Goal: Task Accomplishment & Management: Complete application form

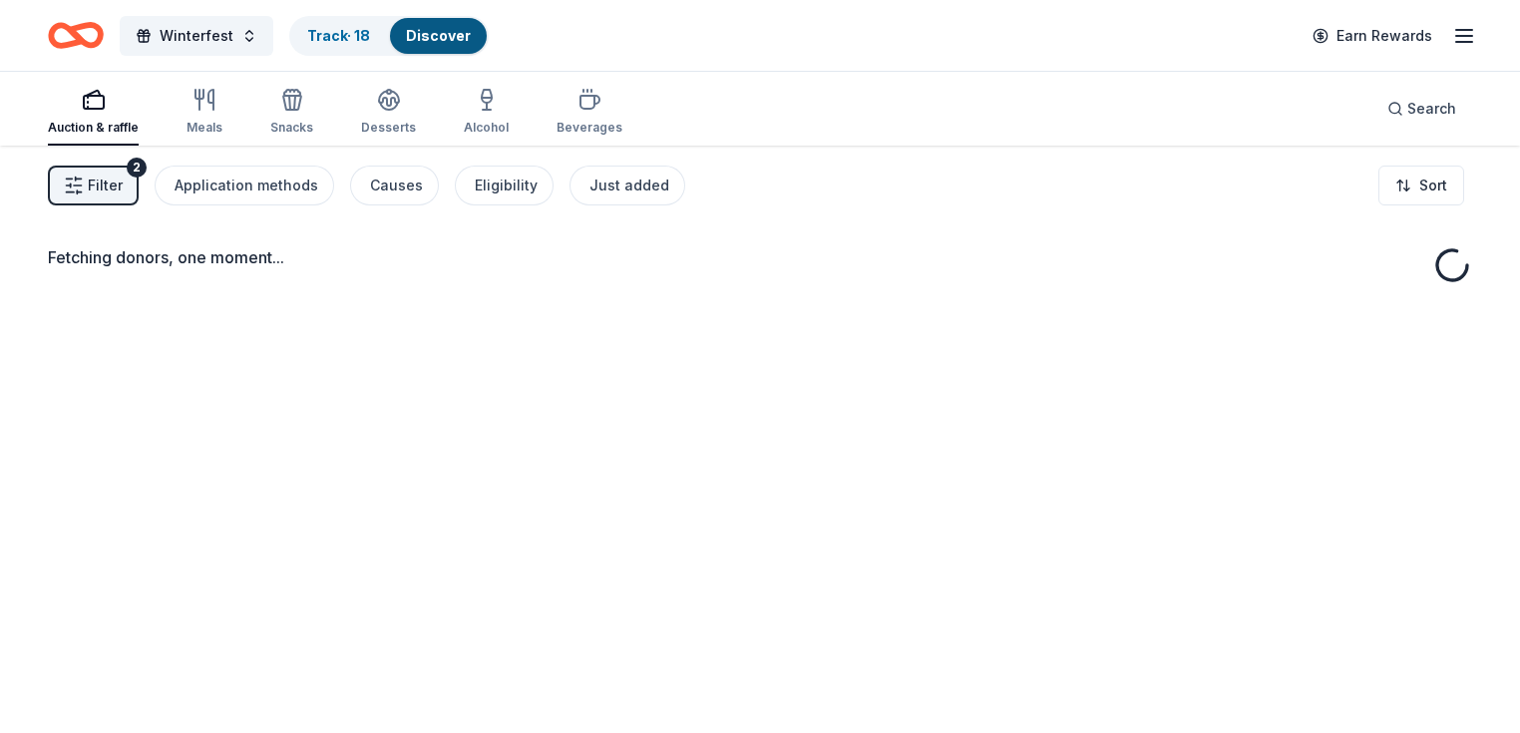
click at [84, 189] on icon "button" at bounding box center [74, 186] width 20 height 20
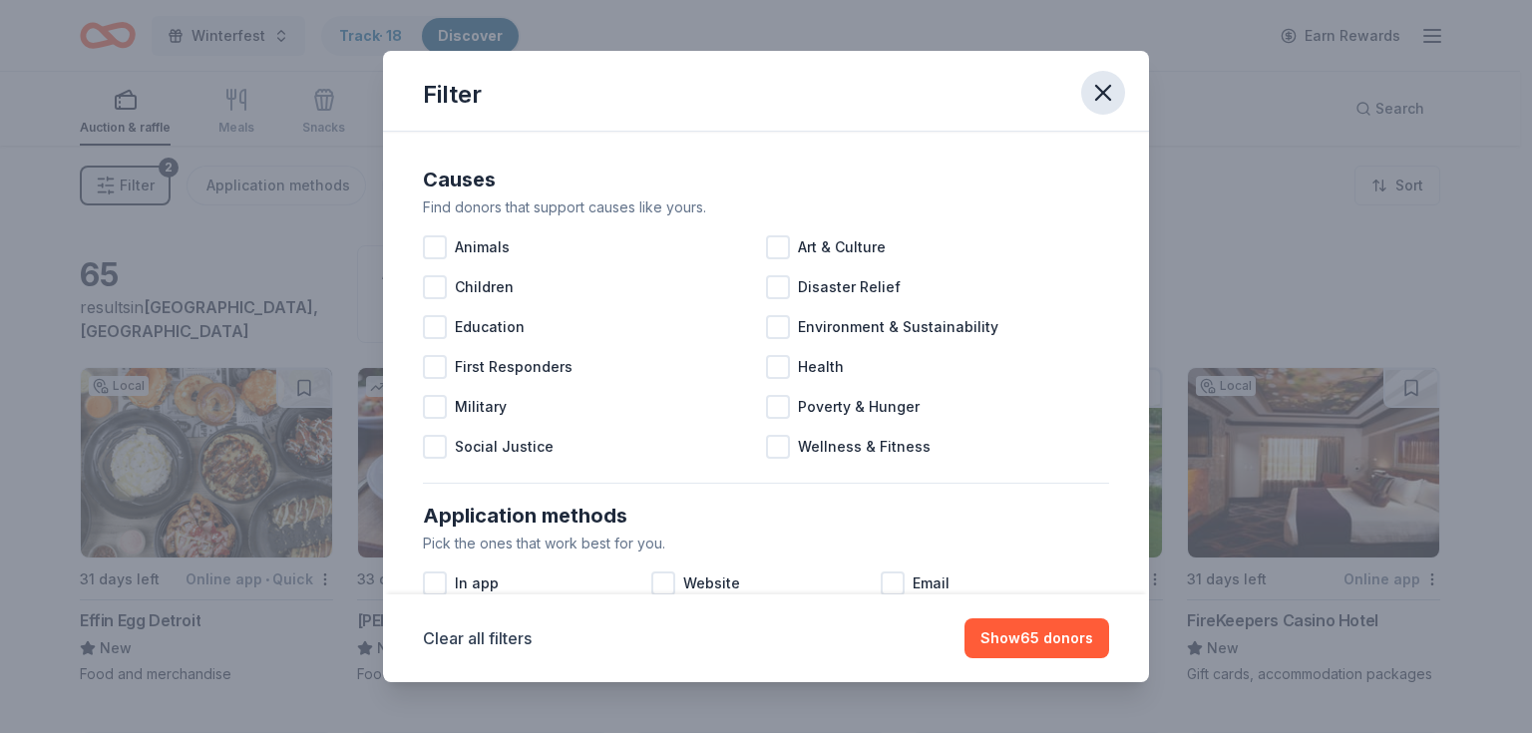
click at [1101, 104] on icon "button" at bounding box center [1103, 93] width 28 height 28
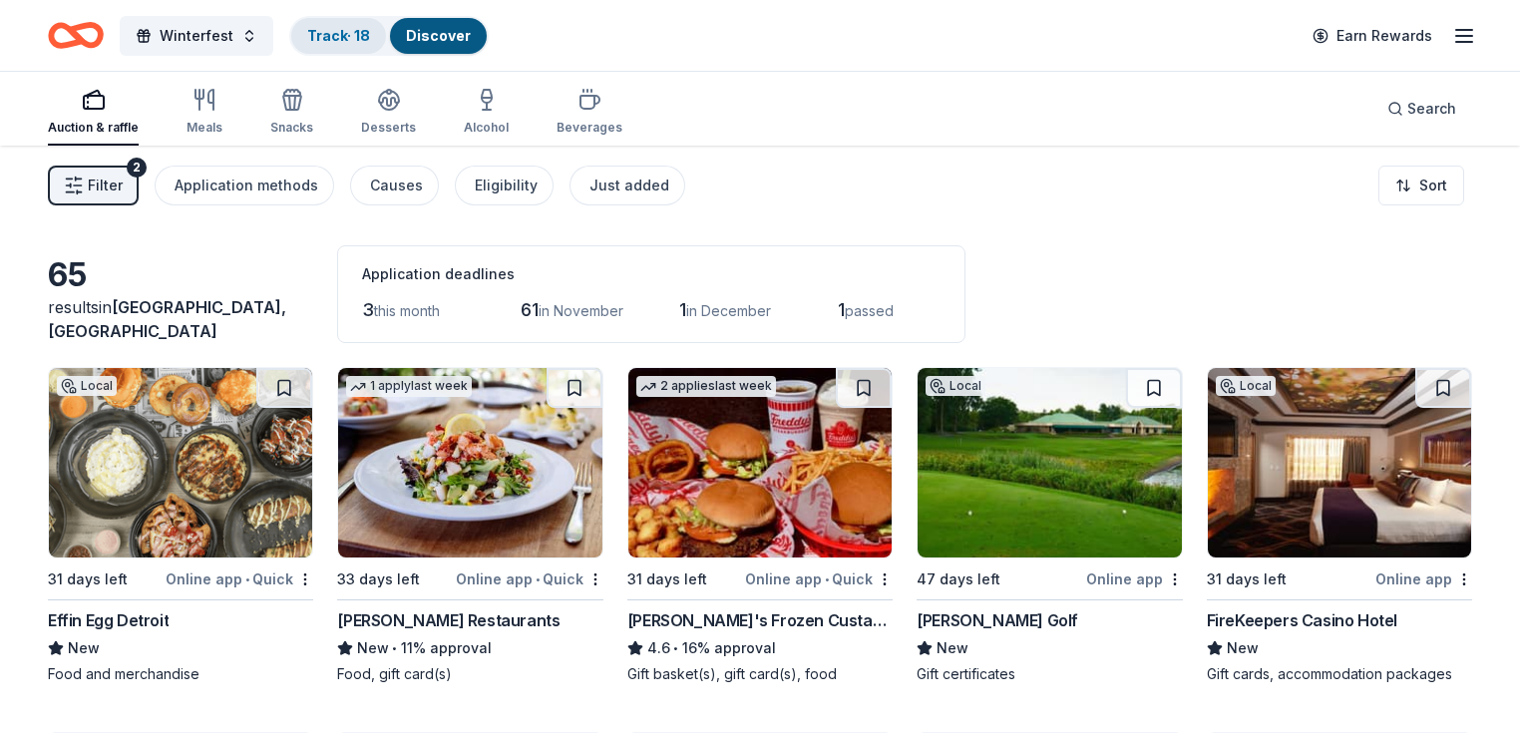
click at [370, 36] on link "Track · 18" at bounding box center [338, 35] width 63 height 17
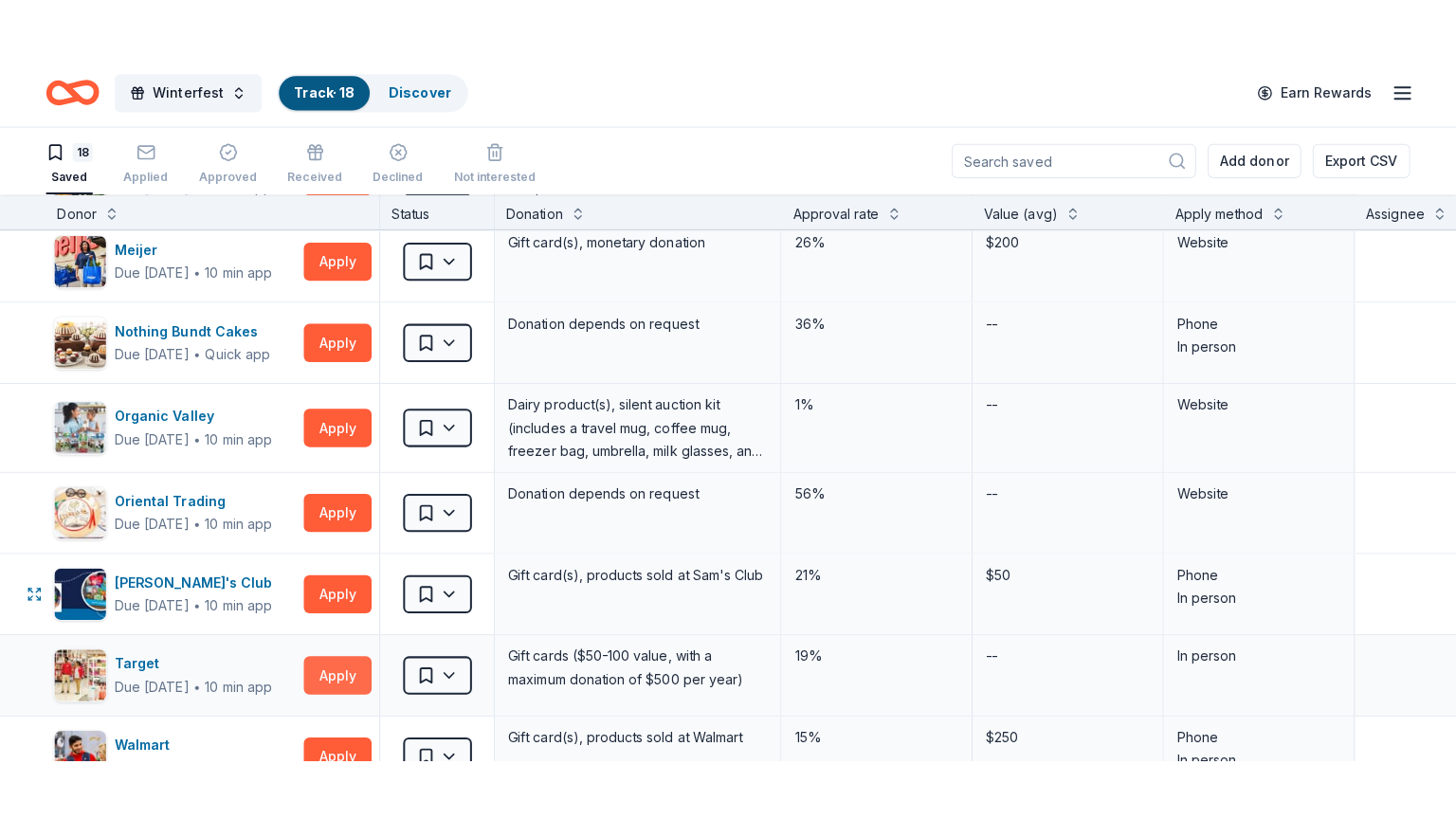
scroll to position [1010, 0]
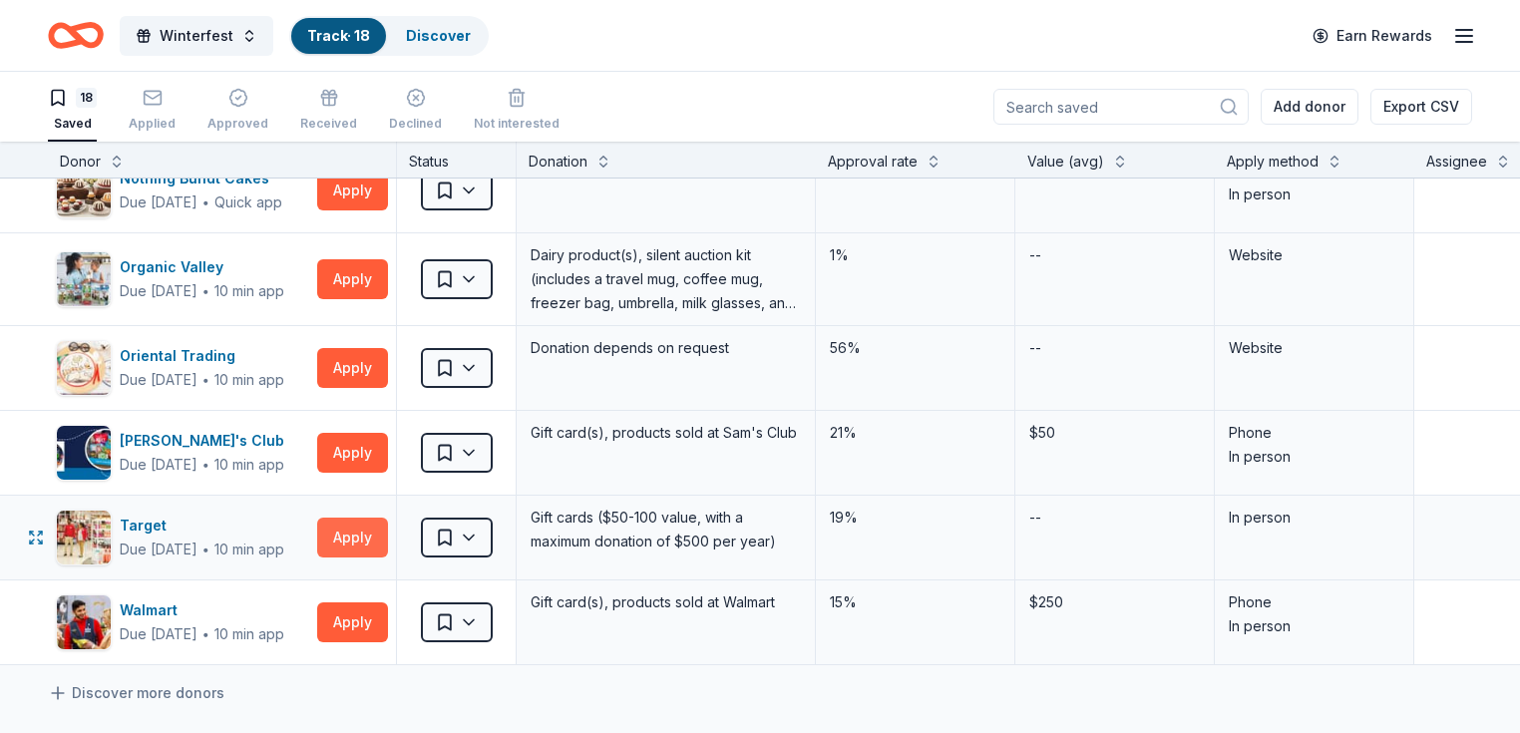
click at [376, 532] on button "Apply" at bounding box center [352, 538] width 71 height 40
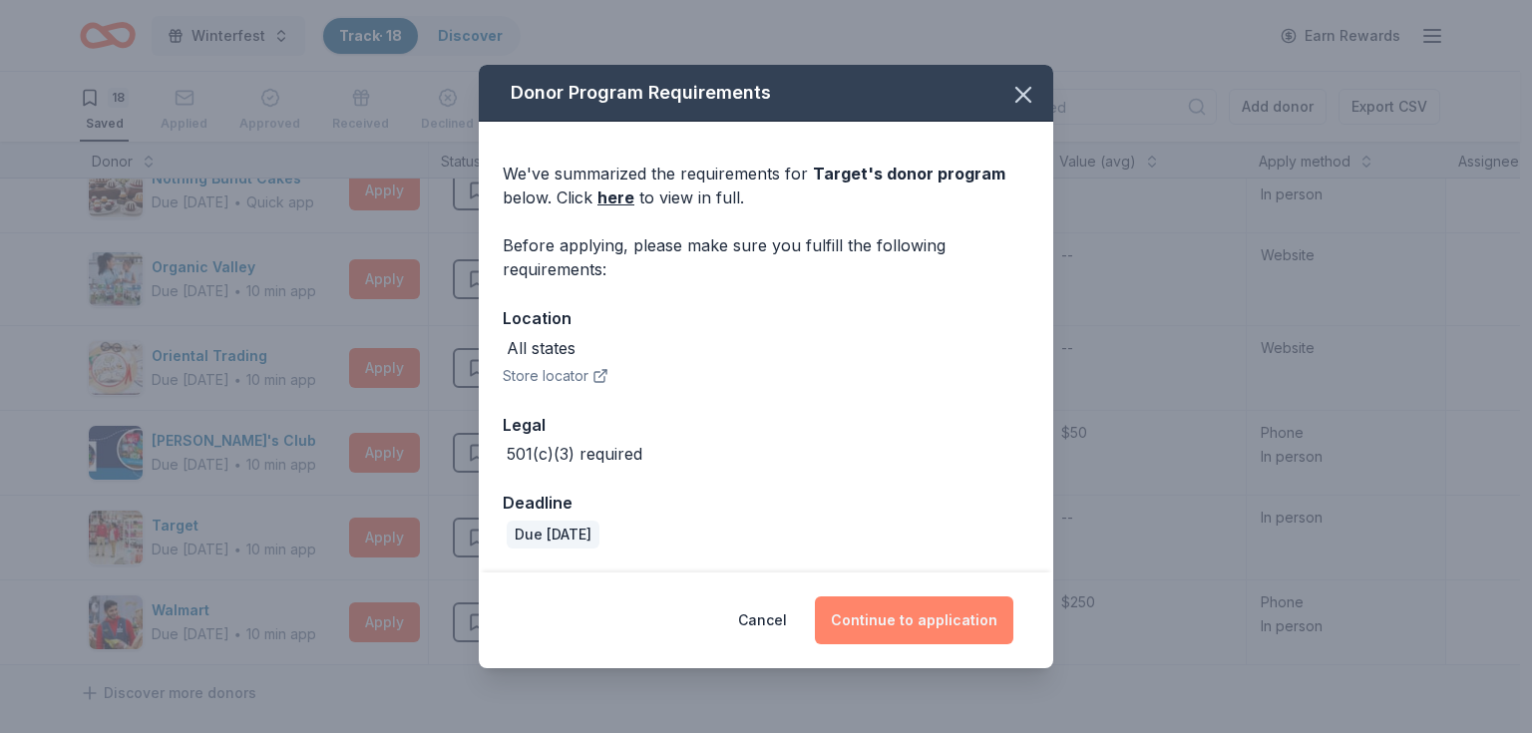
click at [921, 621] on button "Continue to application" at bounding box center [914, 620] width 198 height 48
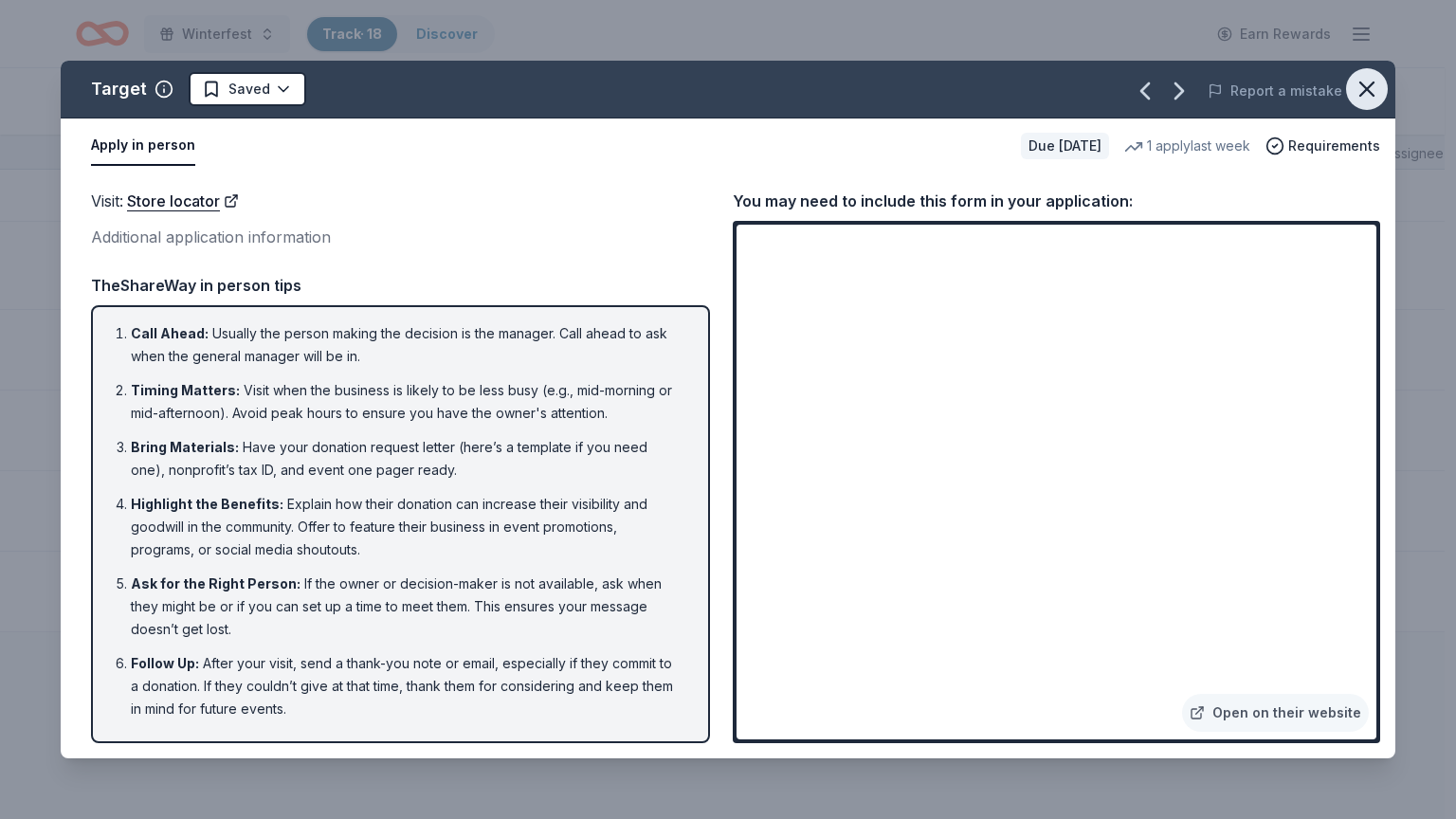
click at [1357, 93] on icon "button" at bounding box center [1367, 89] width 27 height 27
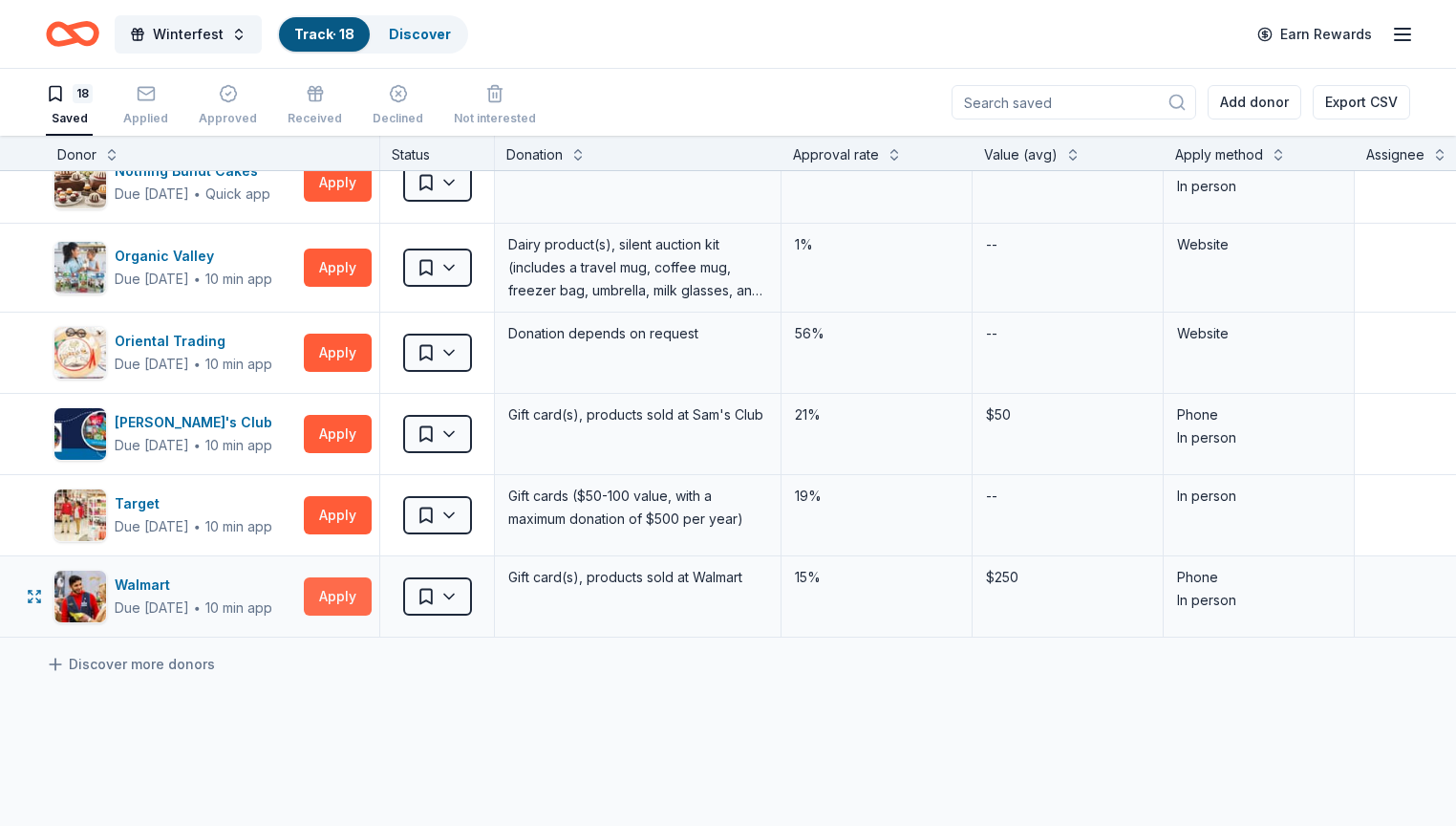
click at [372, 592] on button "Apply" at bounding box center [337, 596] width 68 height 38
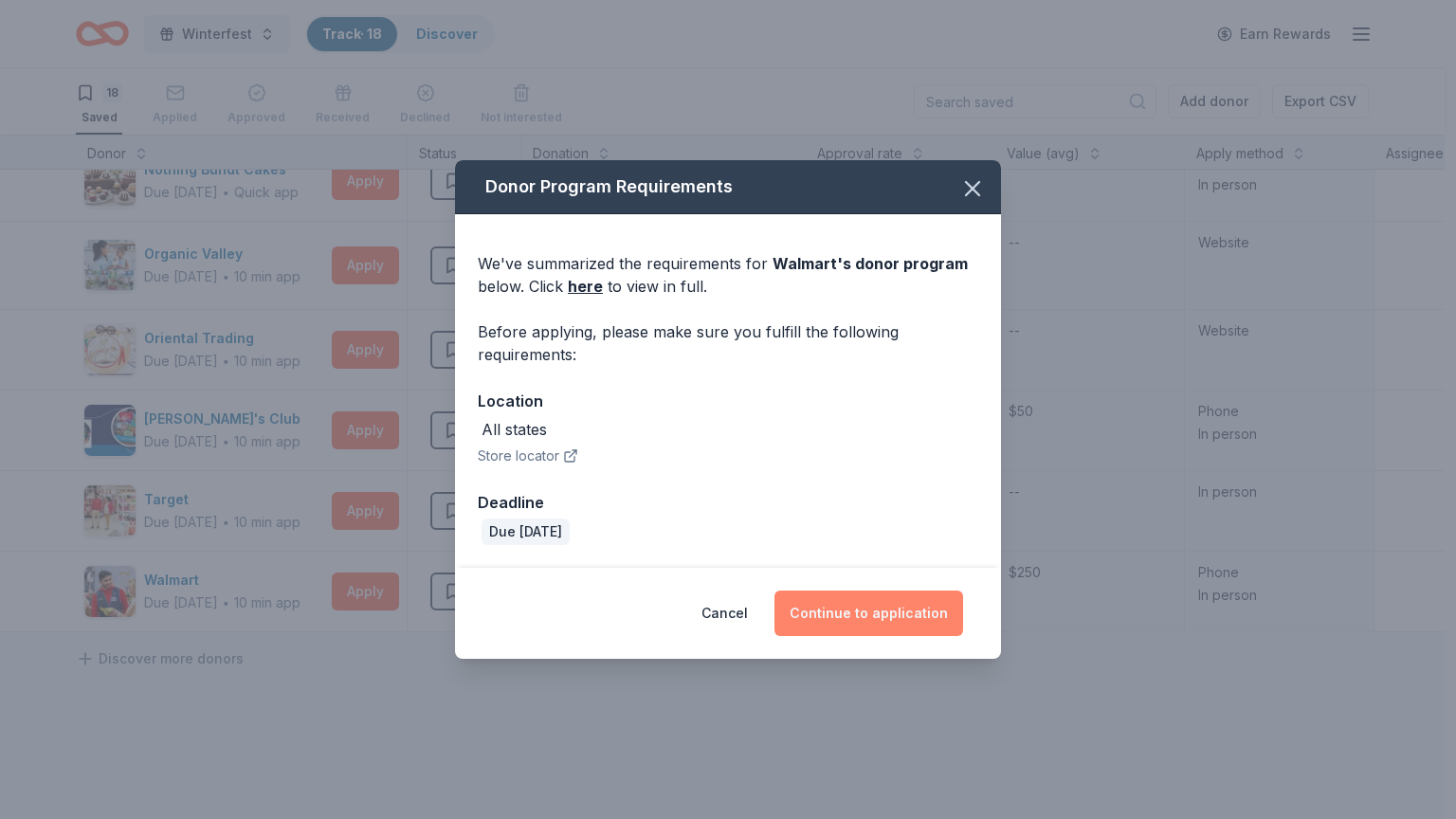
click at [891, 611] on button "Continue to application" at bounding box center [869, 613] width 188 height 46
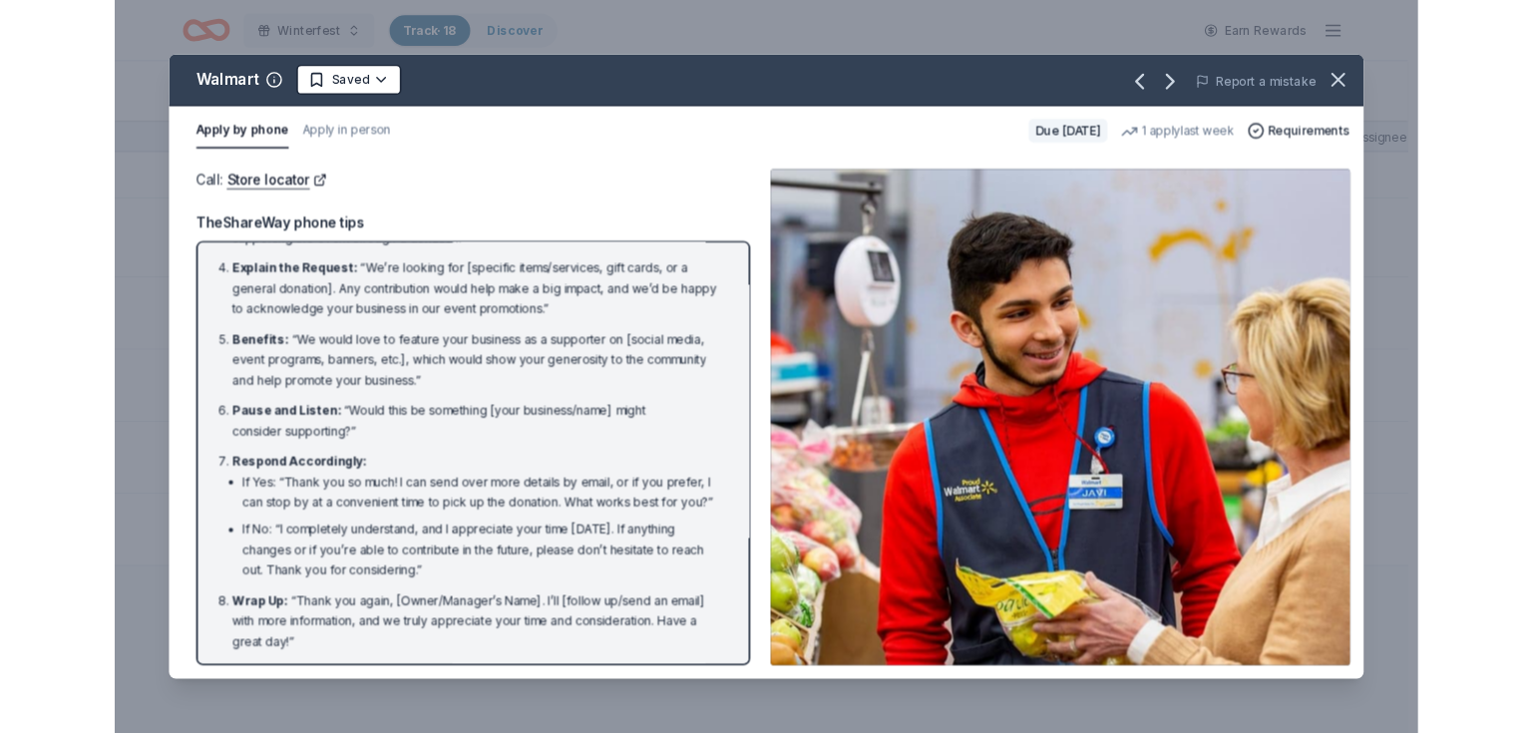
scroll to position [0, 0]
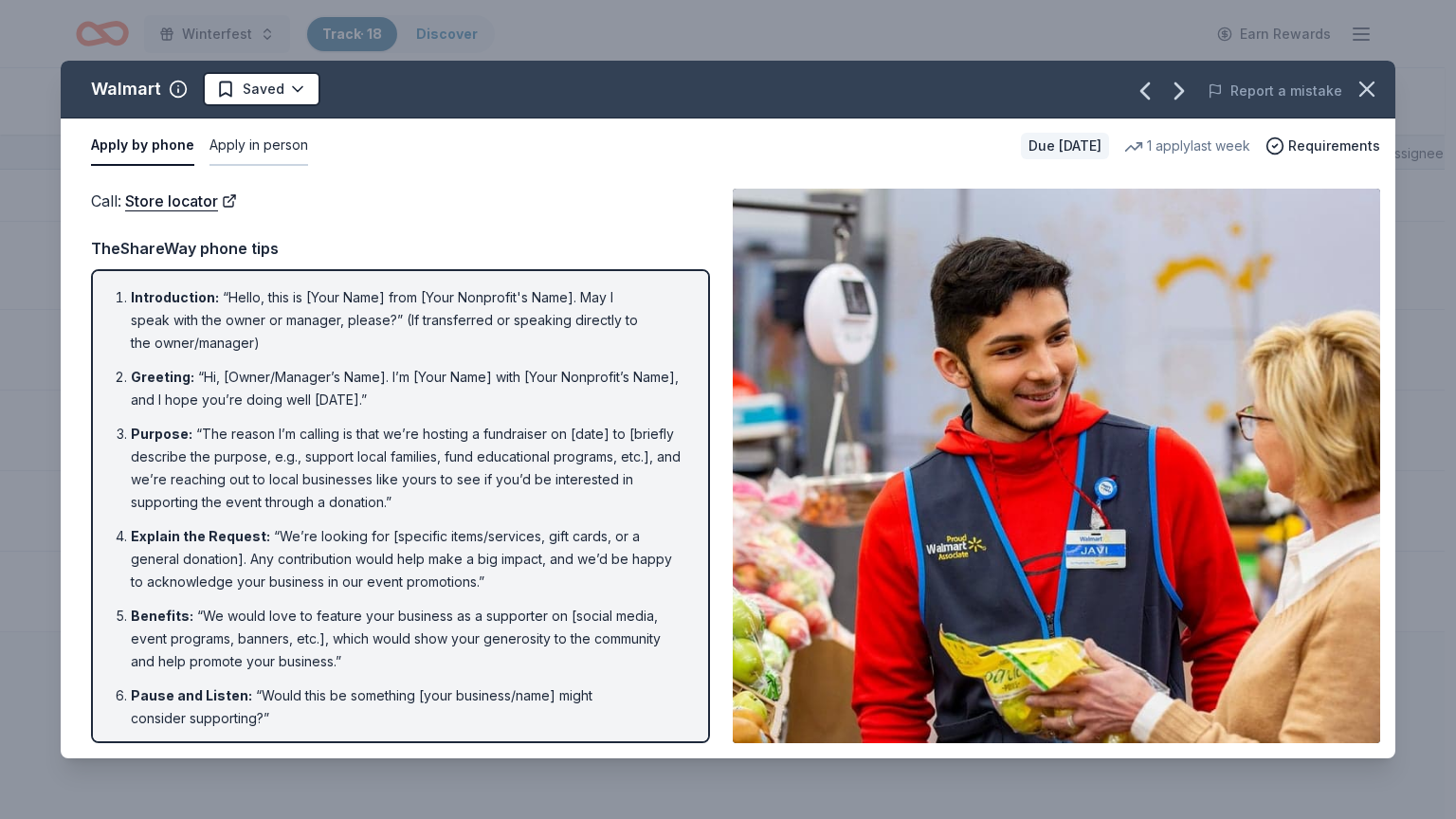
click at [254, 151] on button "Apply in person" at bounding box center [259, 146] width 99 height 40
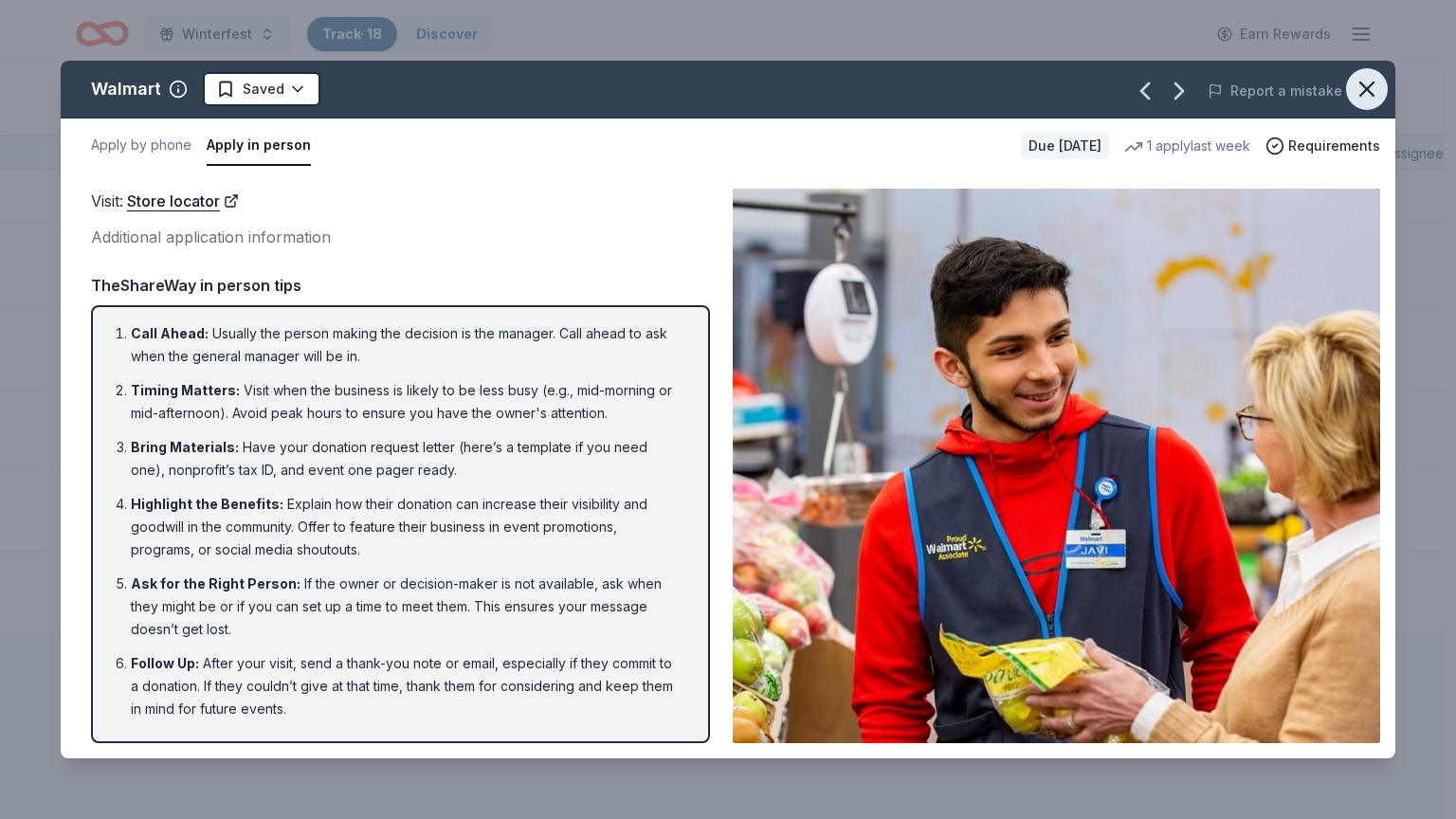
click at [1364, 87] on icon "button" at bounding box center [1367, 89] width 13 height 13
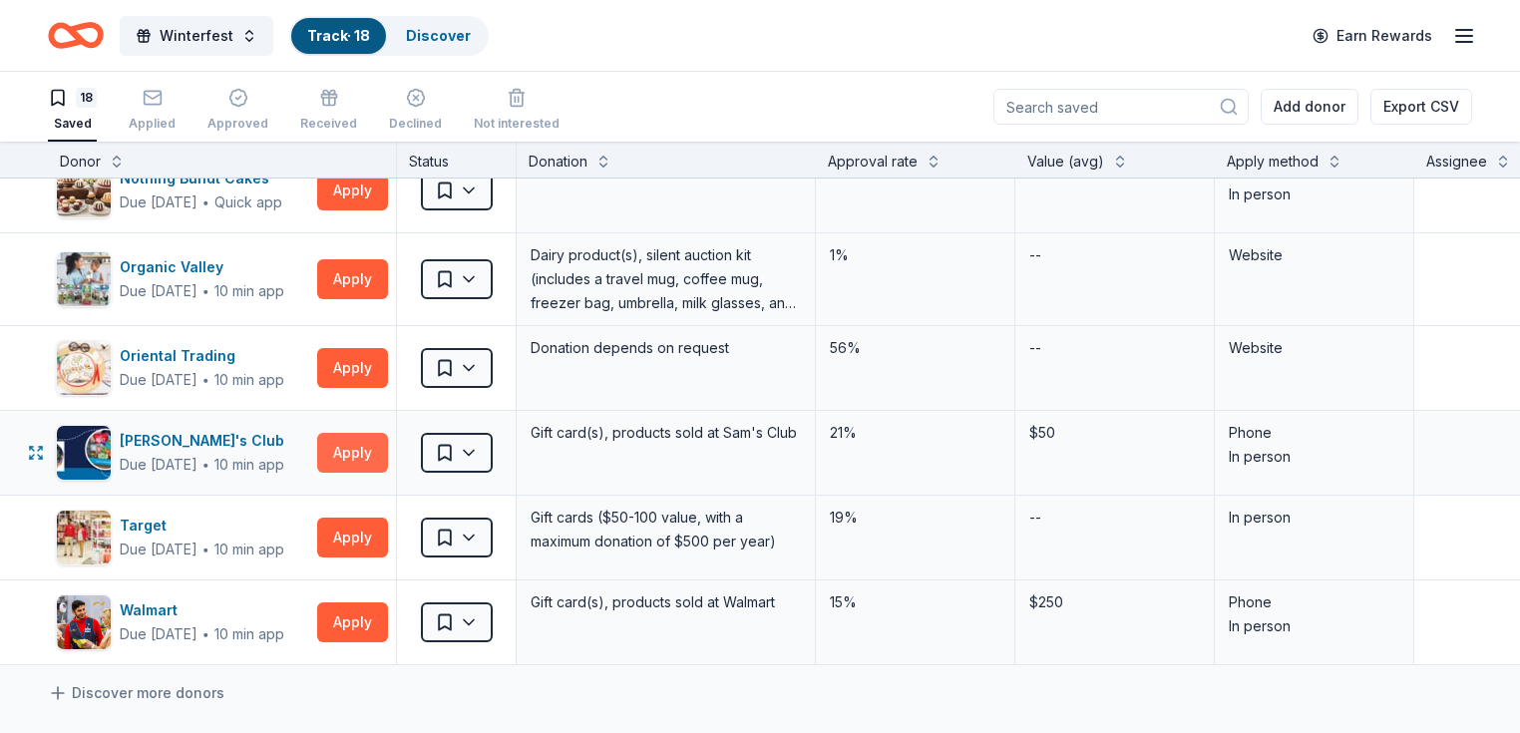
click at [373, 445] on button "Apply" at bounding box center [352, 453] width 71 height 40
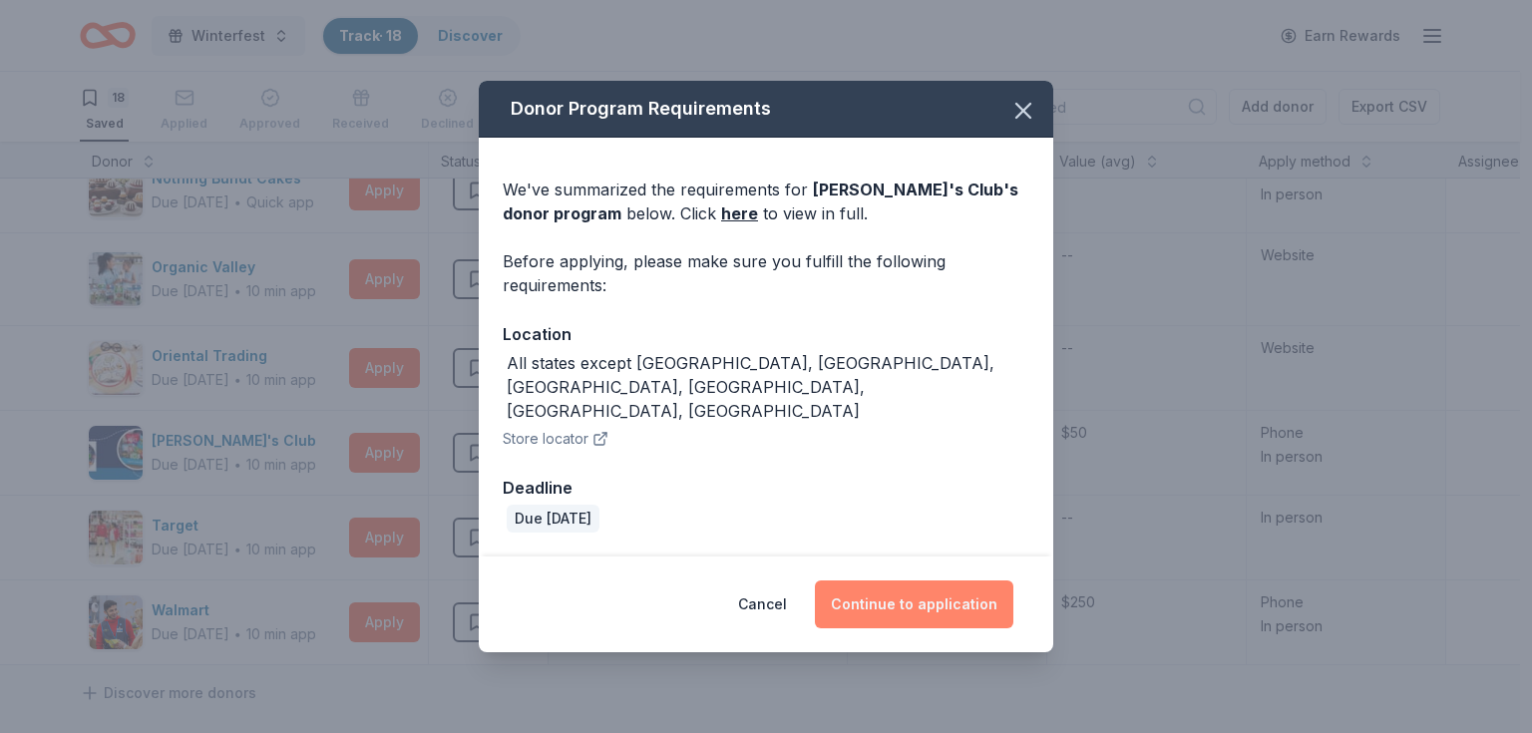
click at [917, 582] on button "Continue to application" at bounding box center [914, 604] width 198 height 48
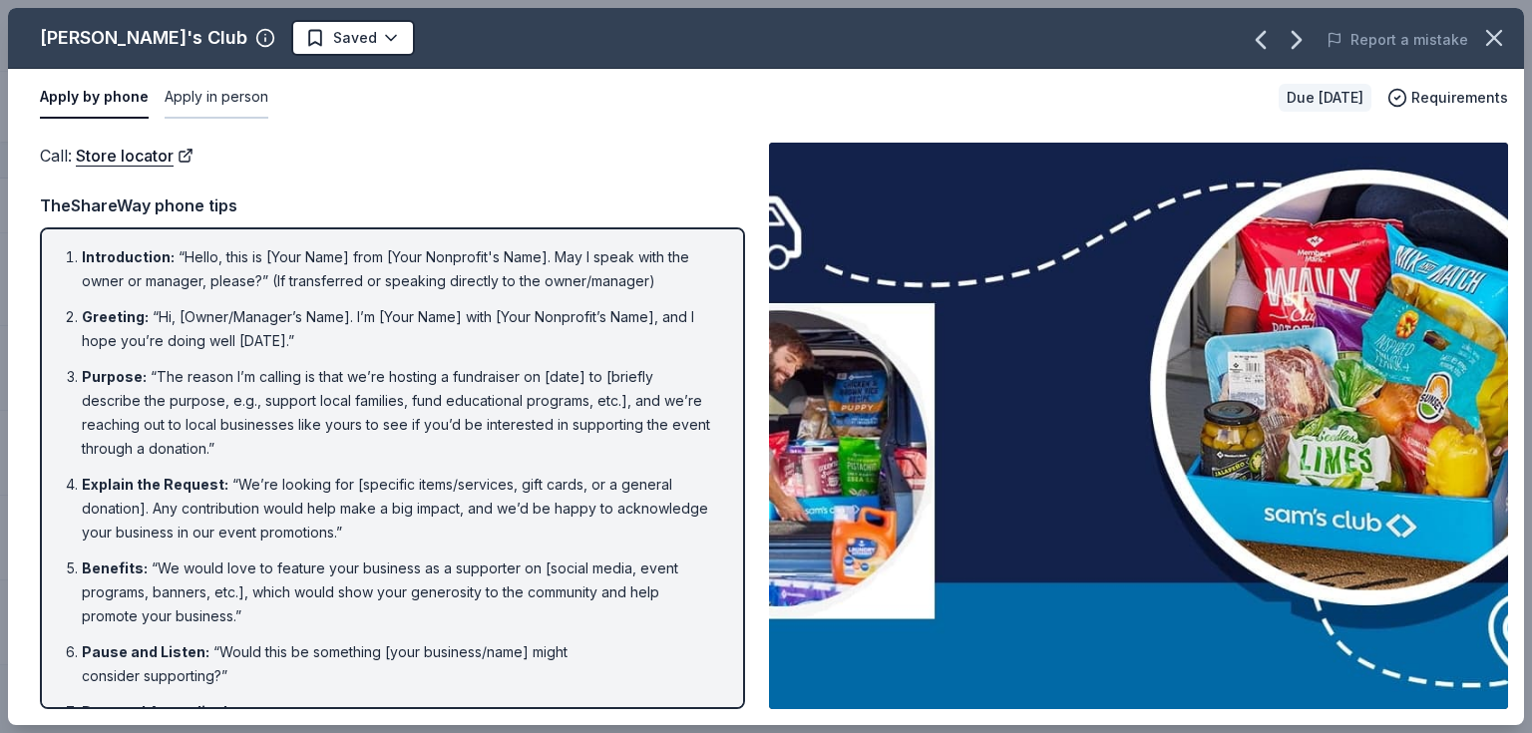
click at [225, 100] on button "Apply in person" at bounding box center [217, 98] width 104 height 42
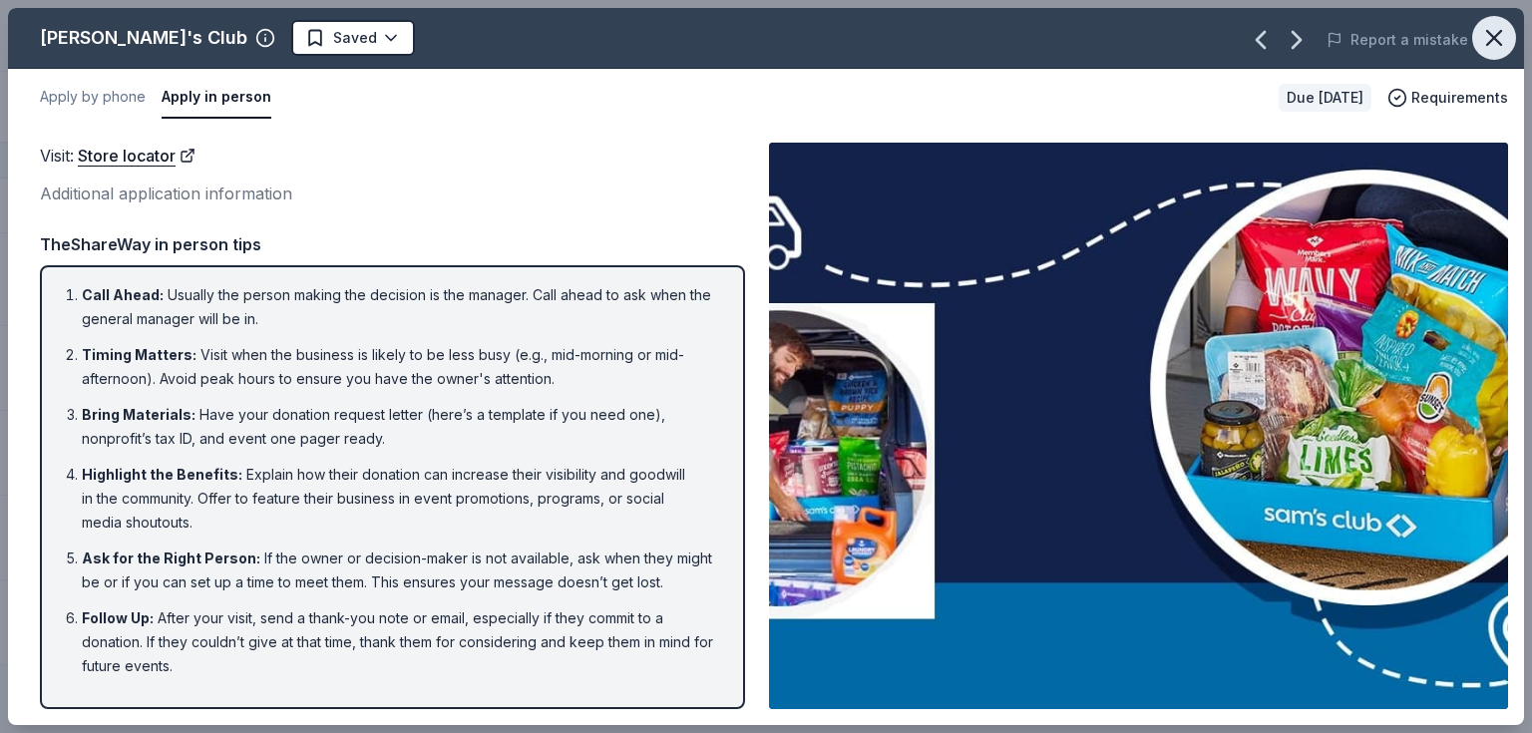
click at [1499, 48] on icon "button" at bounding box center [1494, 38] width 28 height 28
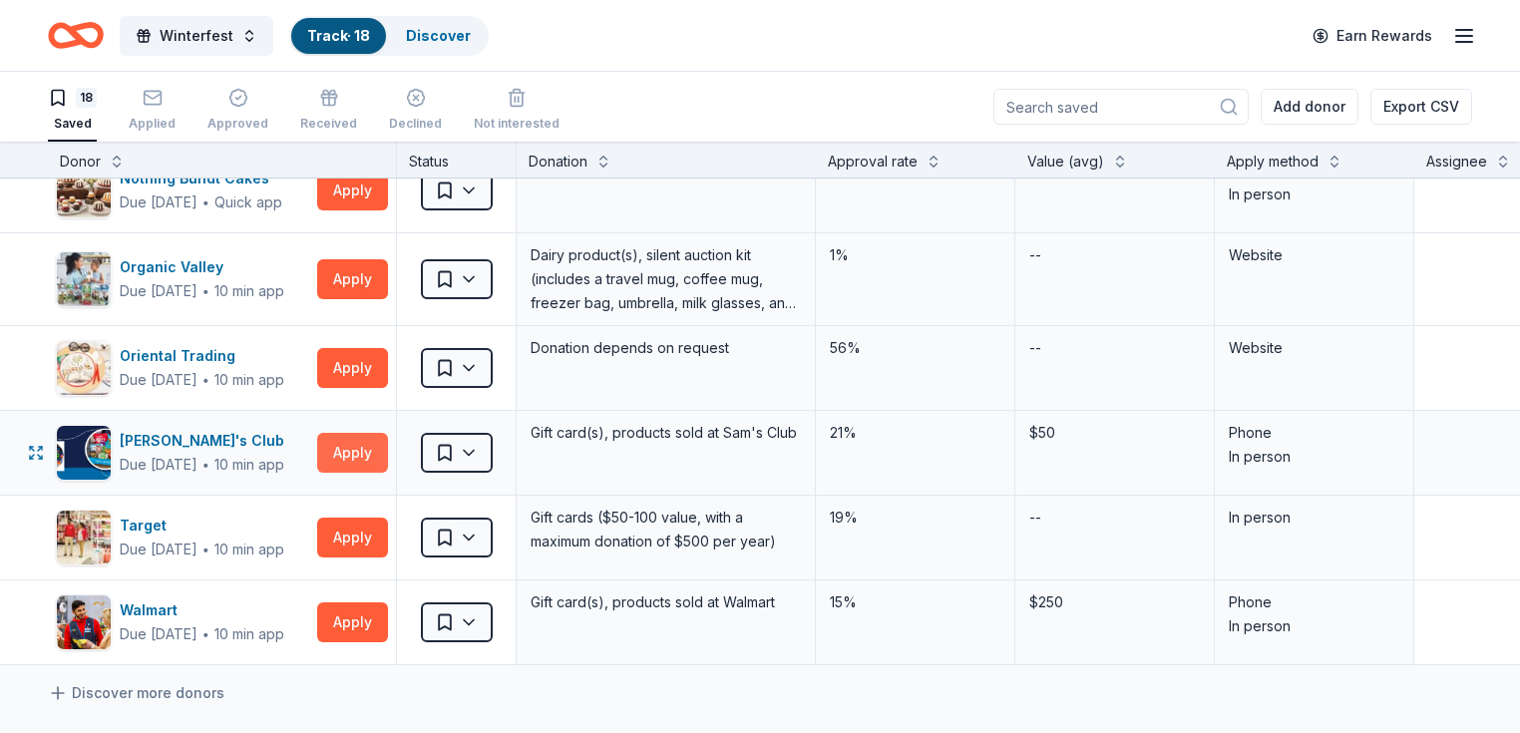
click at [372, 452] on button "Apply" at bounding box center [352, 453] width 71 height 40
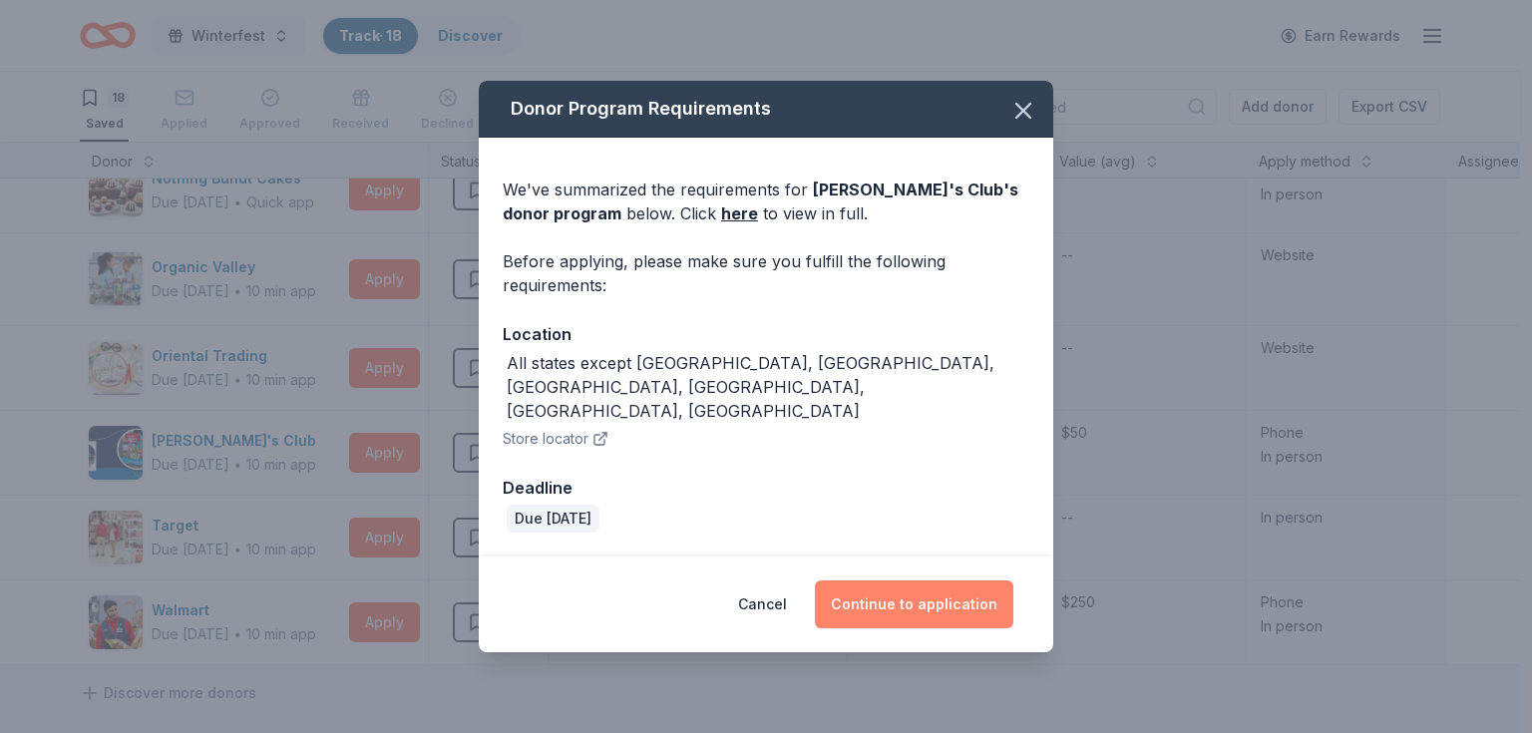
click at [921, 580] on button "Continue to application" at bounding box center [914, 604] width 198 height 48
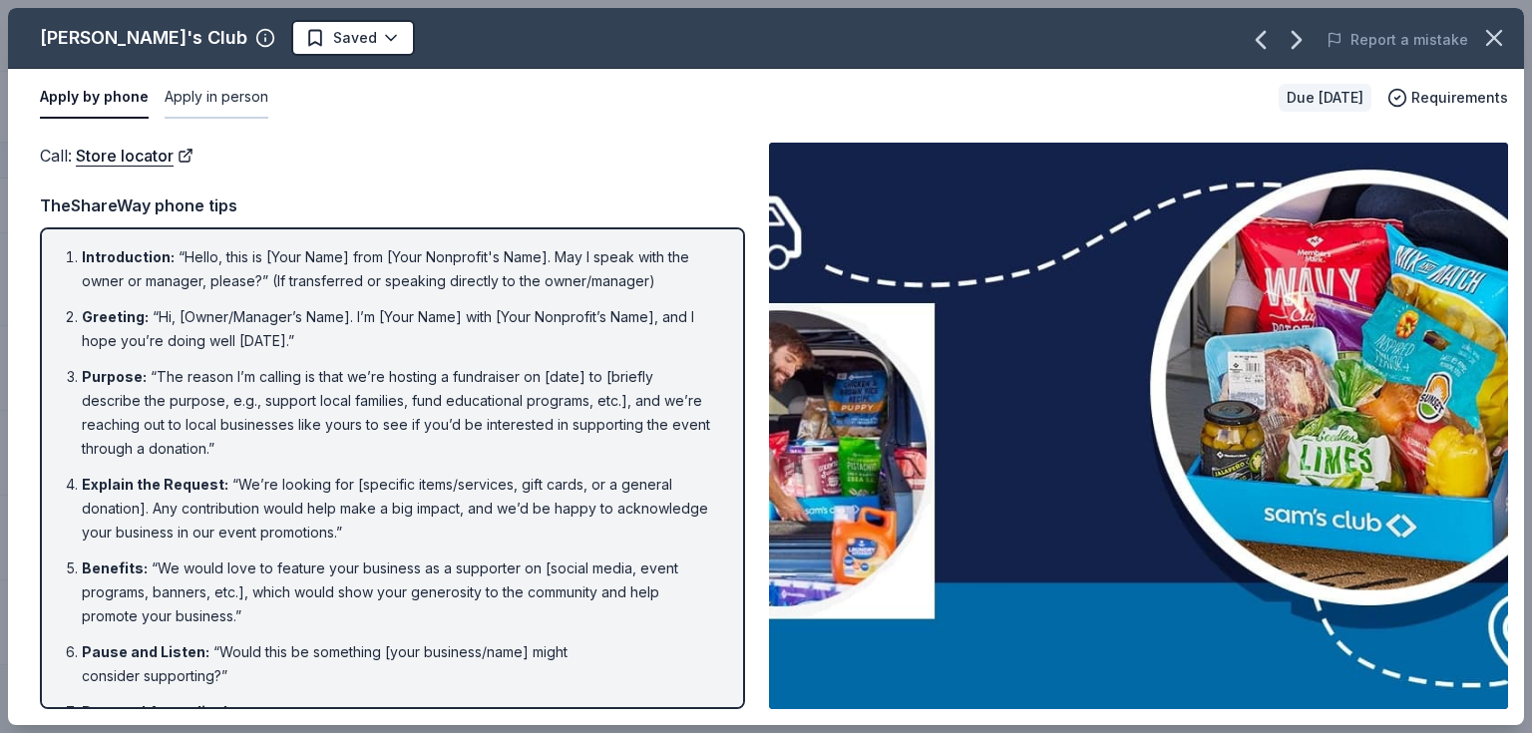
click at [203, 112] on button "Apply in person" at bounding box center [217, 98] width 104 height 42
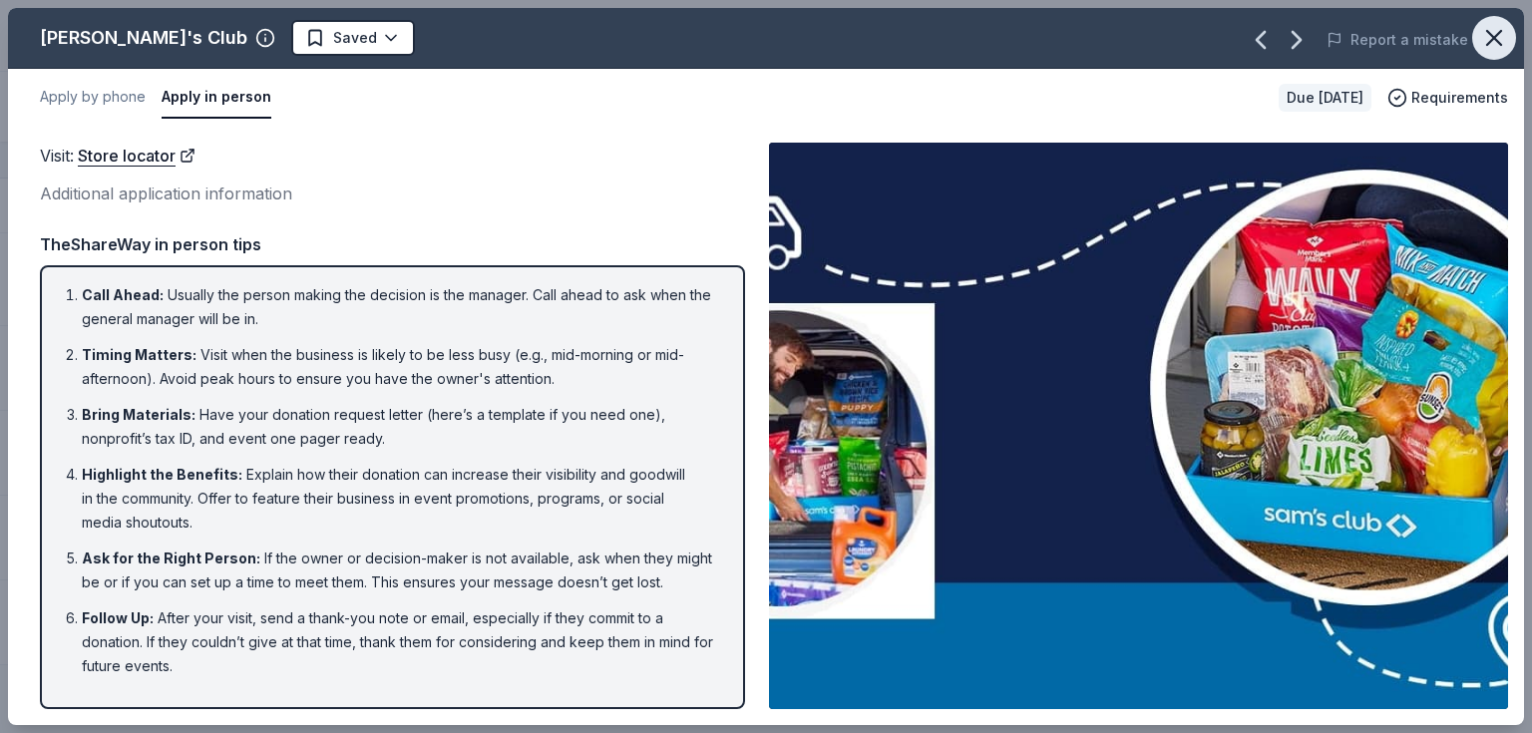
click at [1510, 41] on button "button" at bounding box center [1494, 38] width 44 height 44
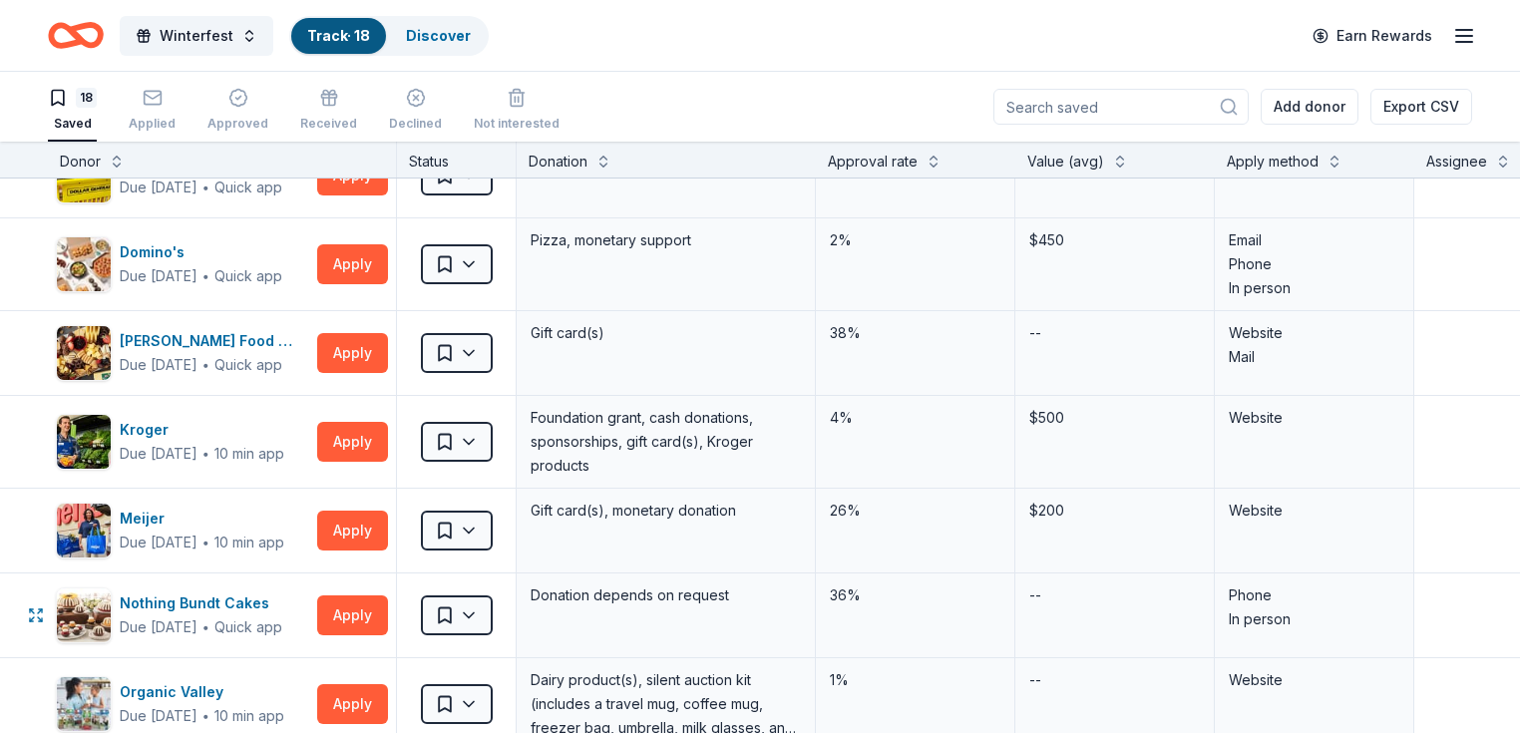
scroll to position [638, 0]
click at [388, 524] on button "Apply" at bounding box center [352, 531] width 71 height 40
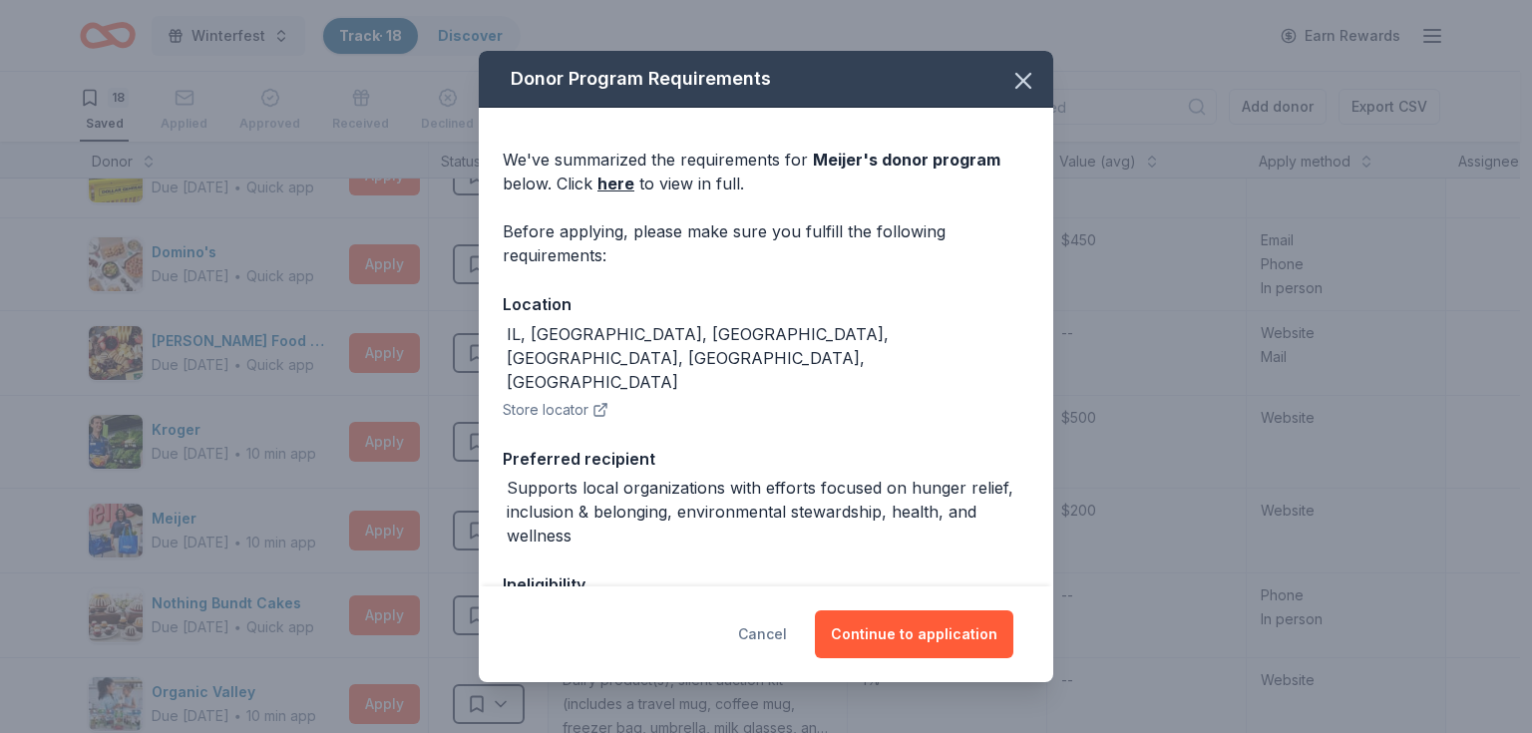
click at [760, 640] on button "Cancel" at bounding box center [762, 634] width 49 height 48
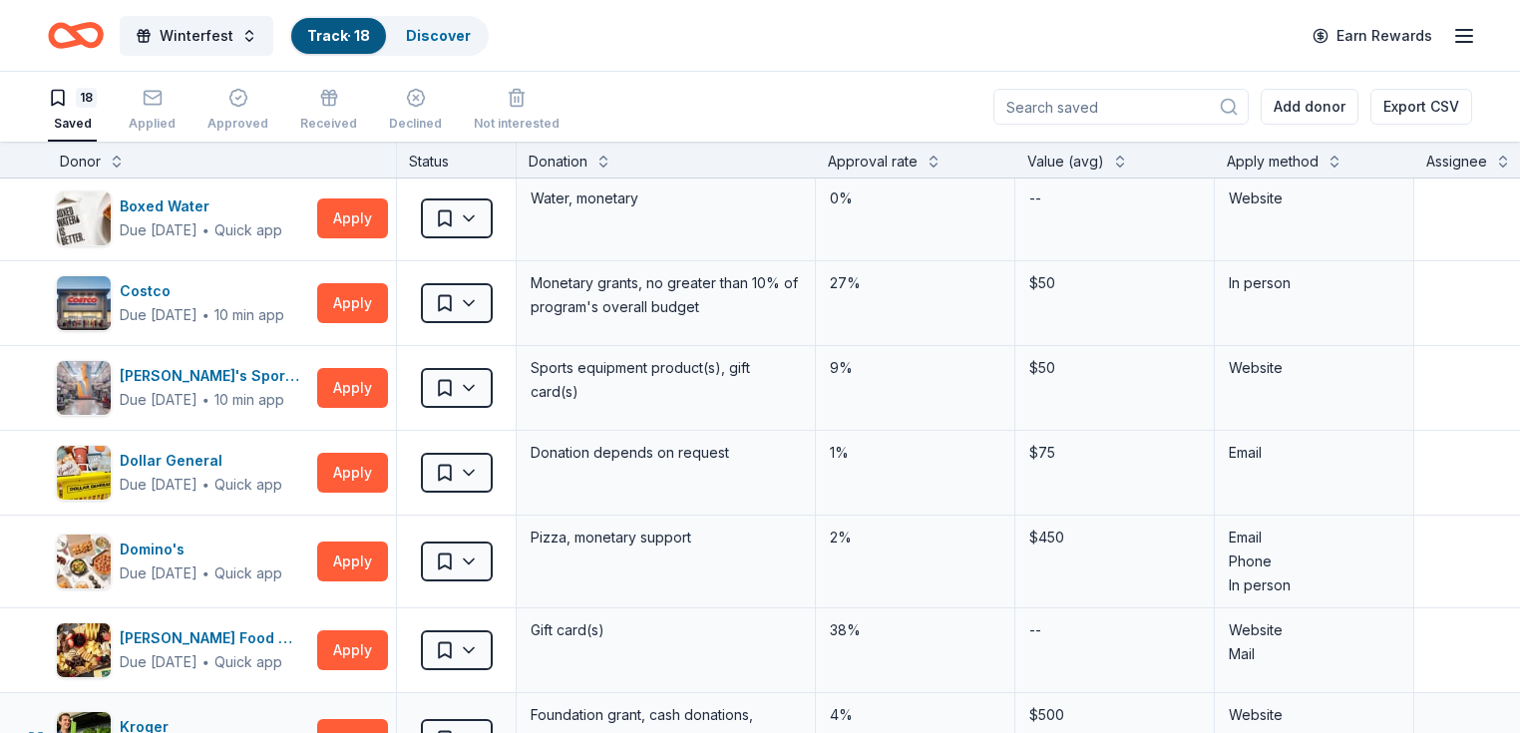
scroll to position [319, 0]
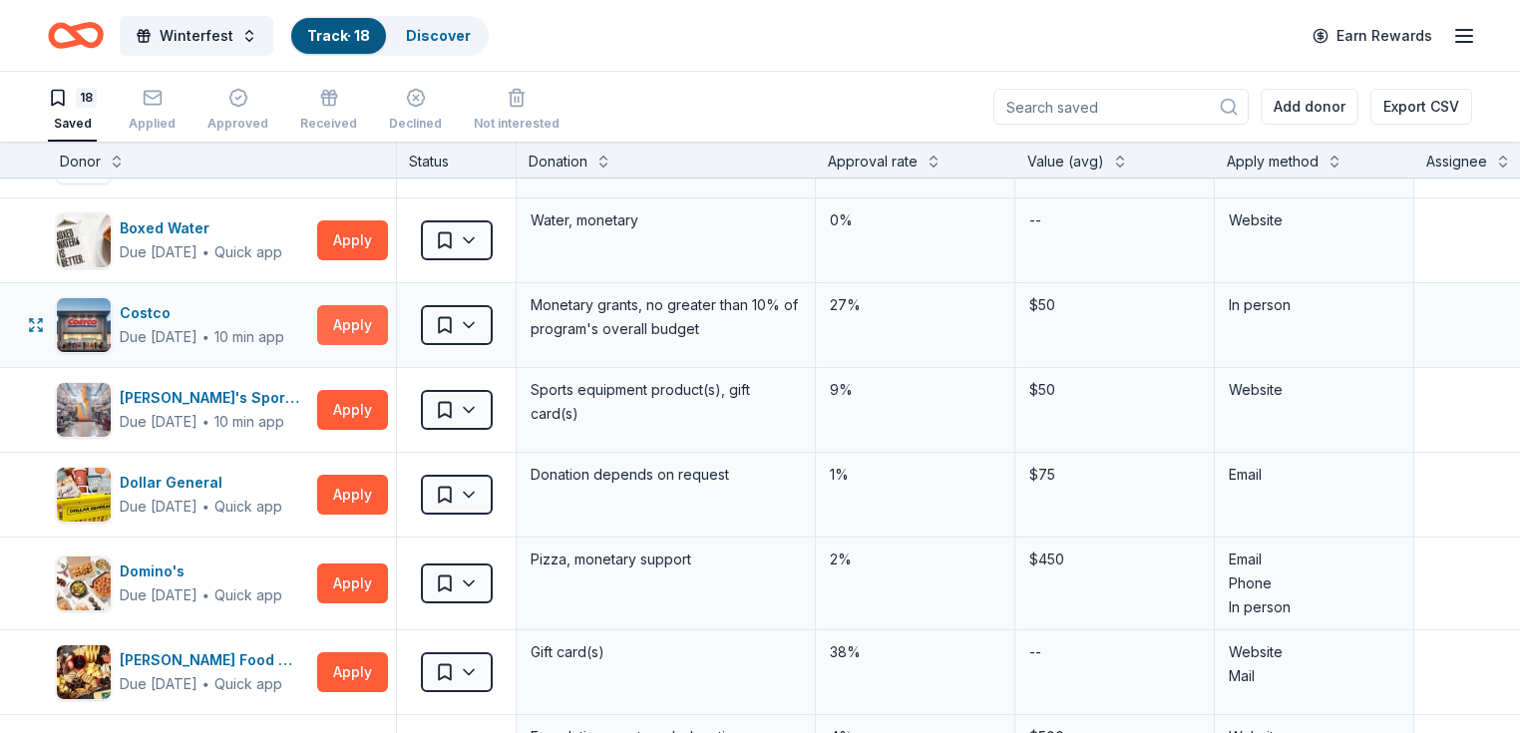
click at [387, 326] on button "Apply" at bounding box center [352, 325] width 71 height 40
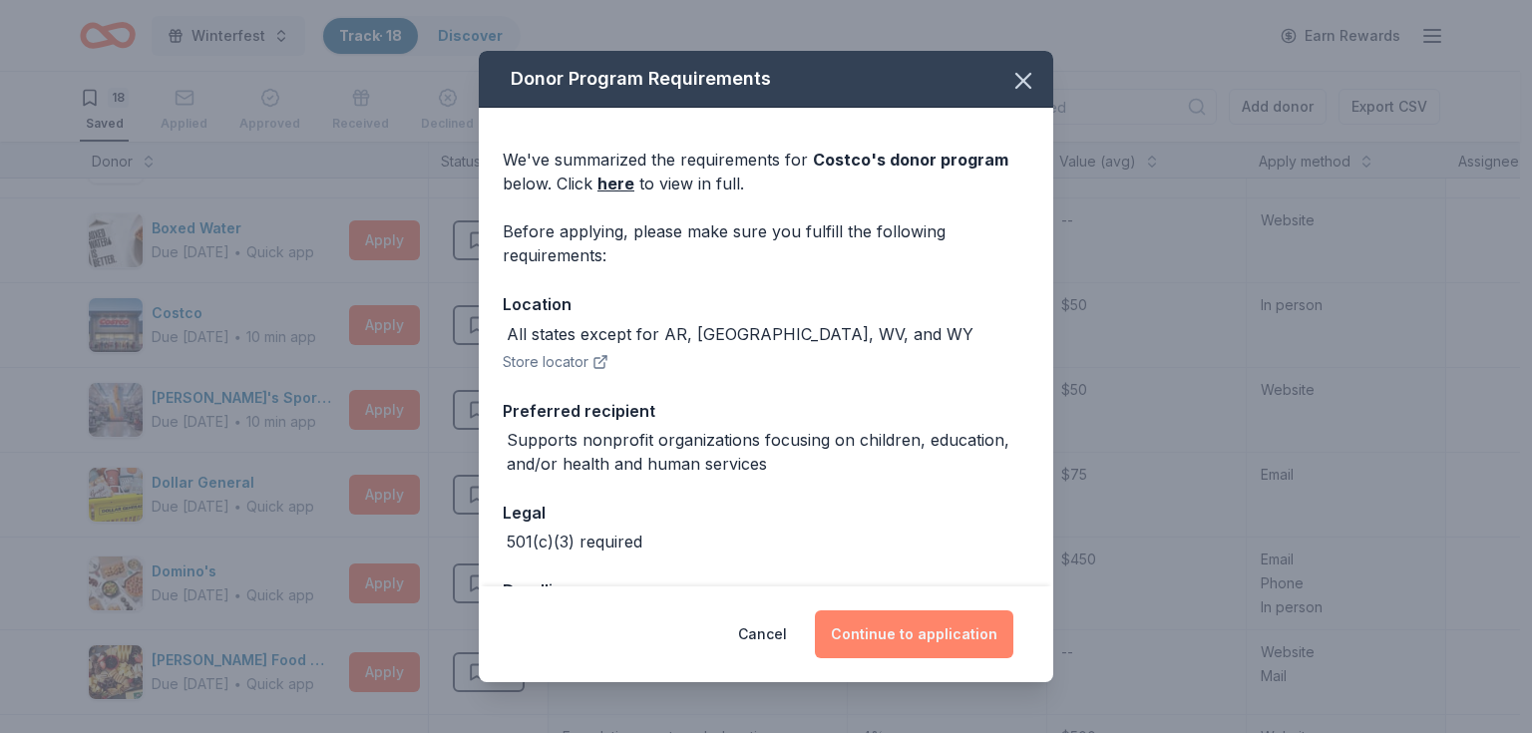
click at [905, 633] on button "Continue to application" at bounding box center [914, 634] width 198 height 48
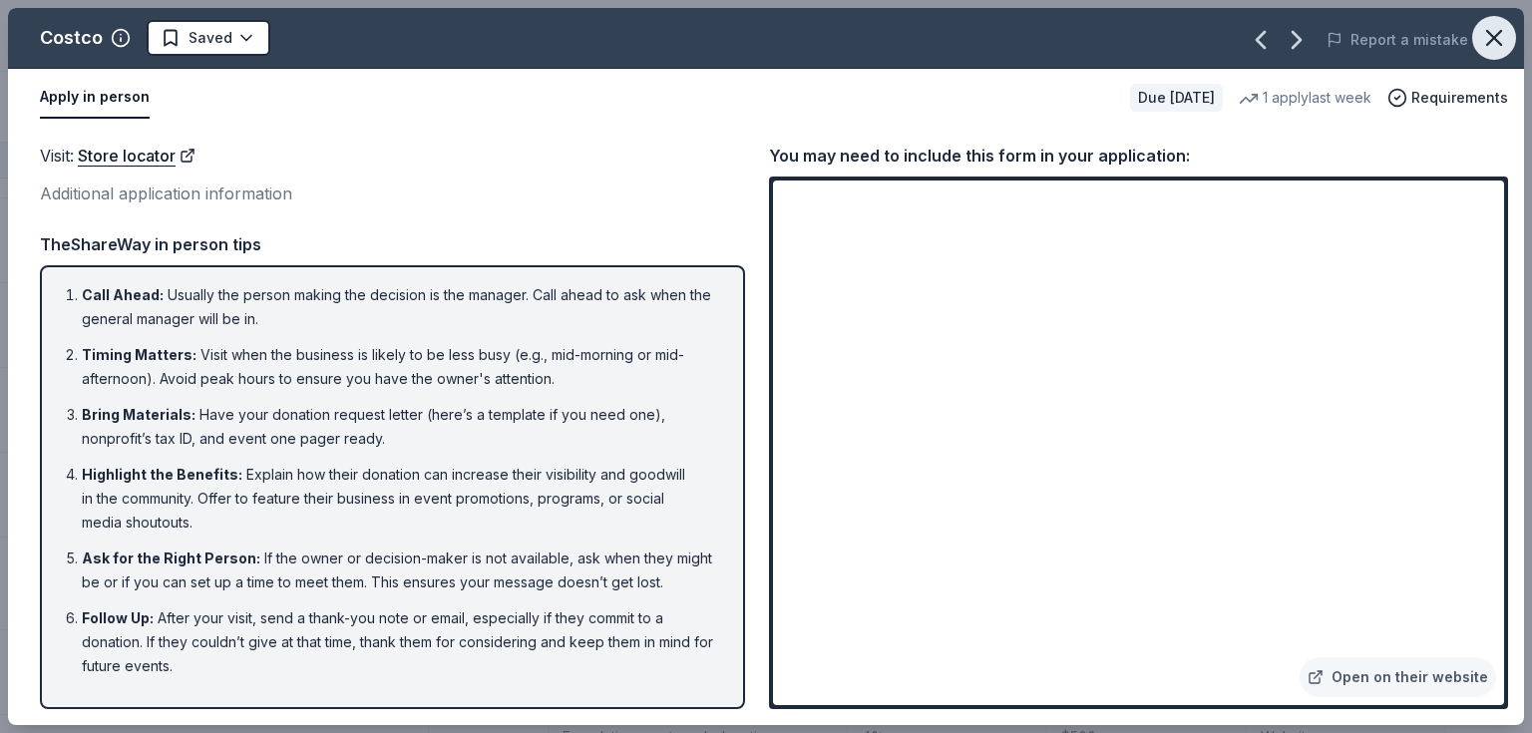
click at [1497, 44] on icon "button" at bounding box center [1494, 38] width 28 height 28
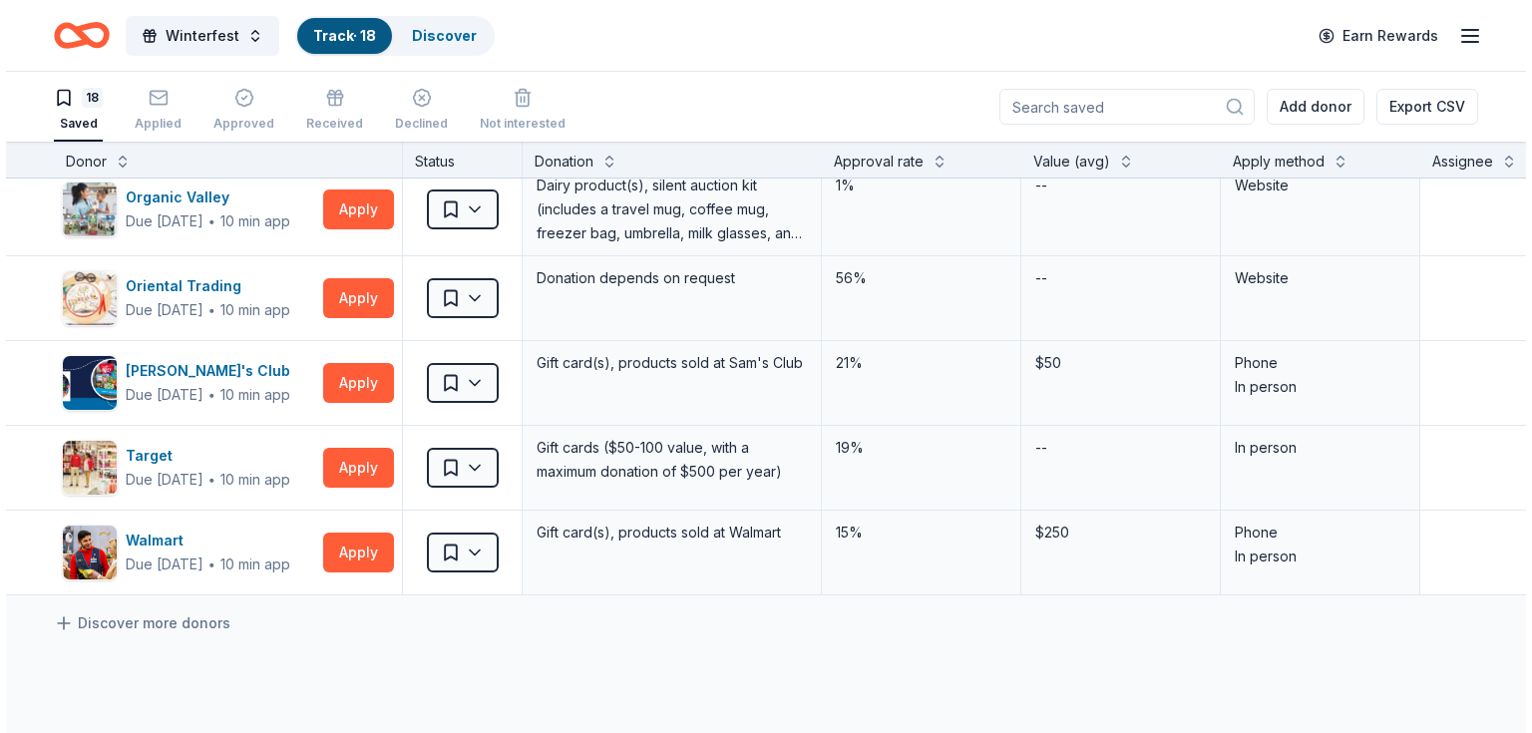
scroll to position [1170, 0]
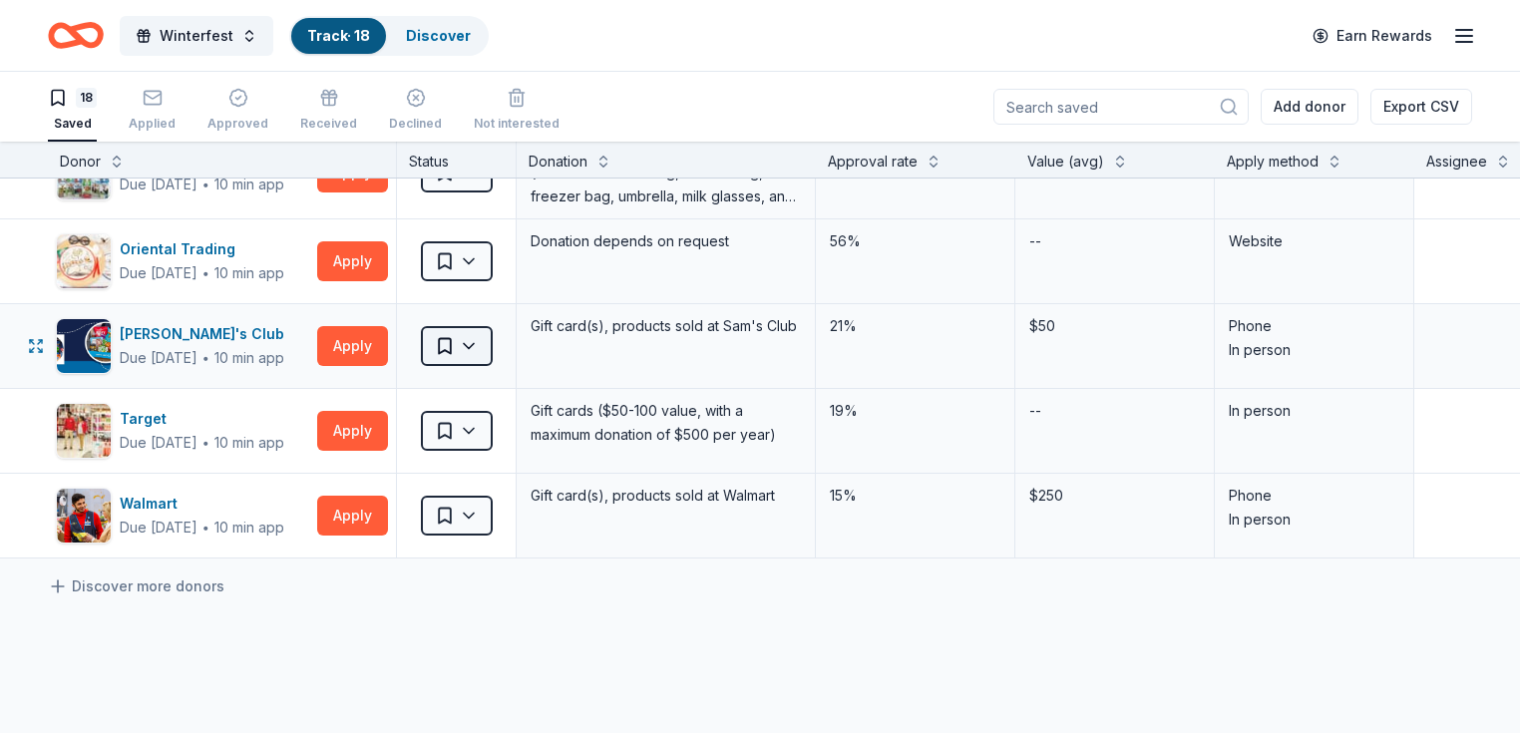
click at [503, 337] on html "Winterfest Track · 18 Discover Earn Rewards 18 Saved Applied Approved Received …" at bounding box center [760, 366] width 1520 height 733
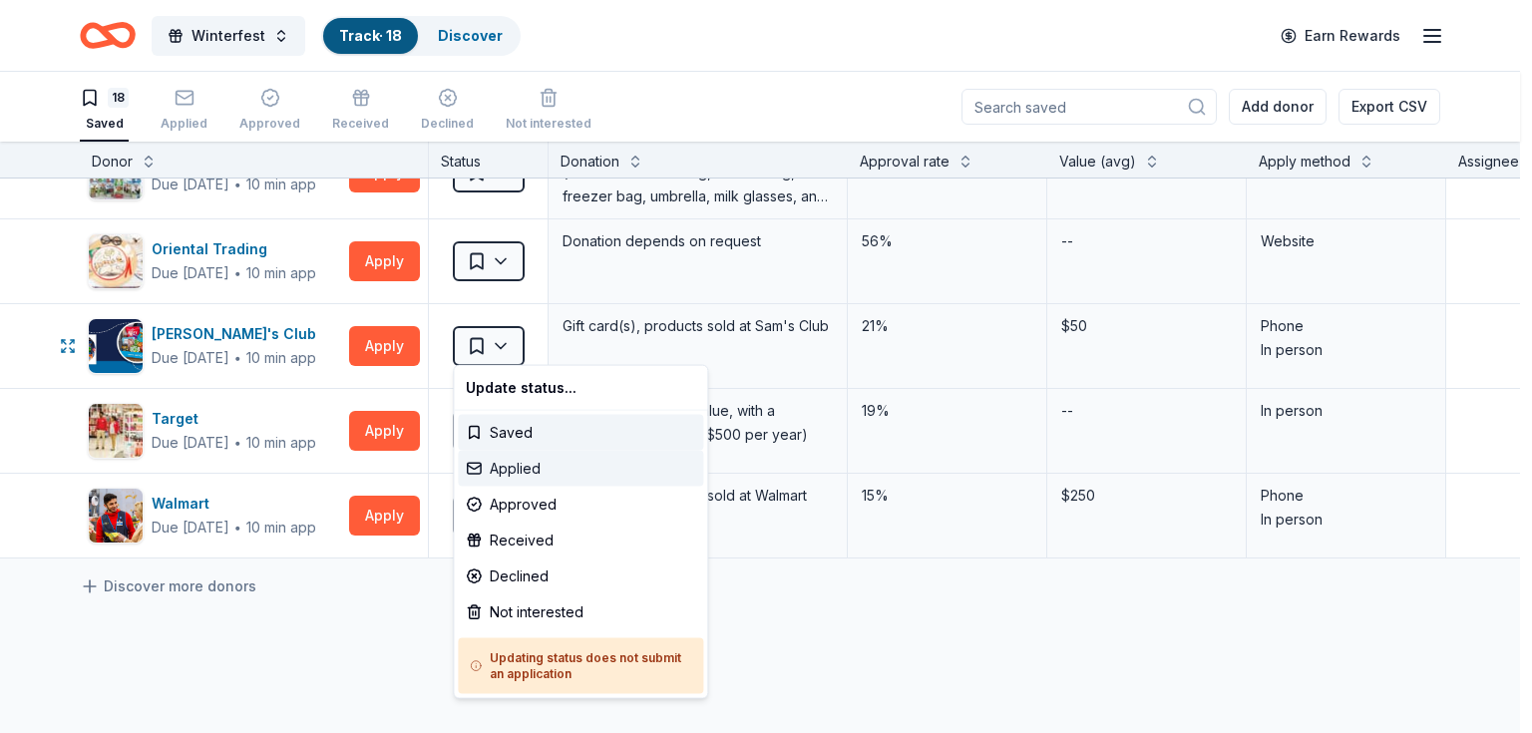
click at [506, 478] on div "Applied" at bounding box center [580, 469] width 245 height 36
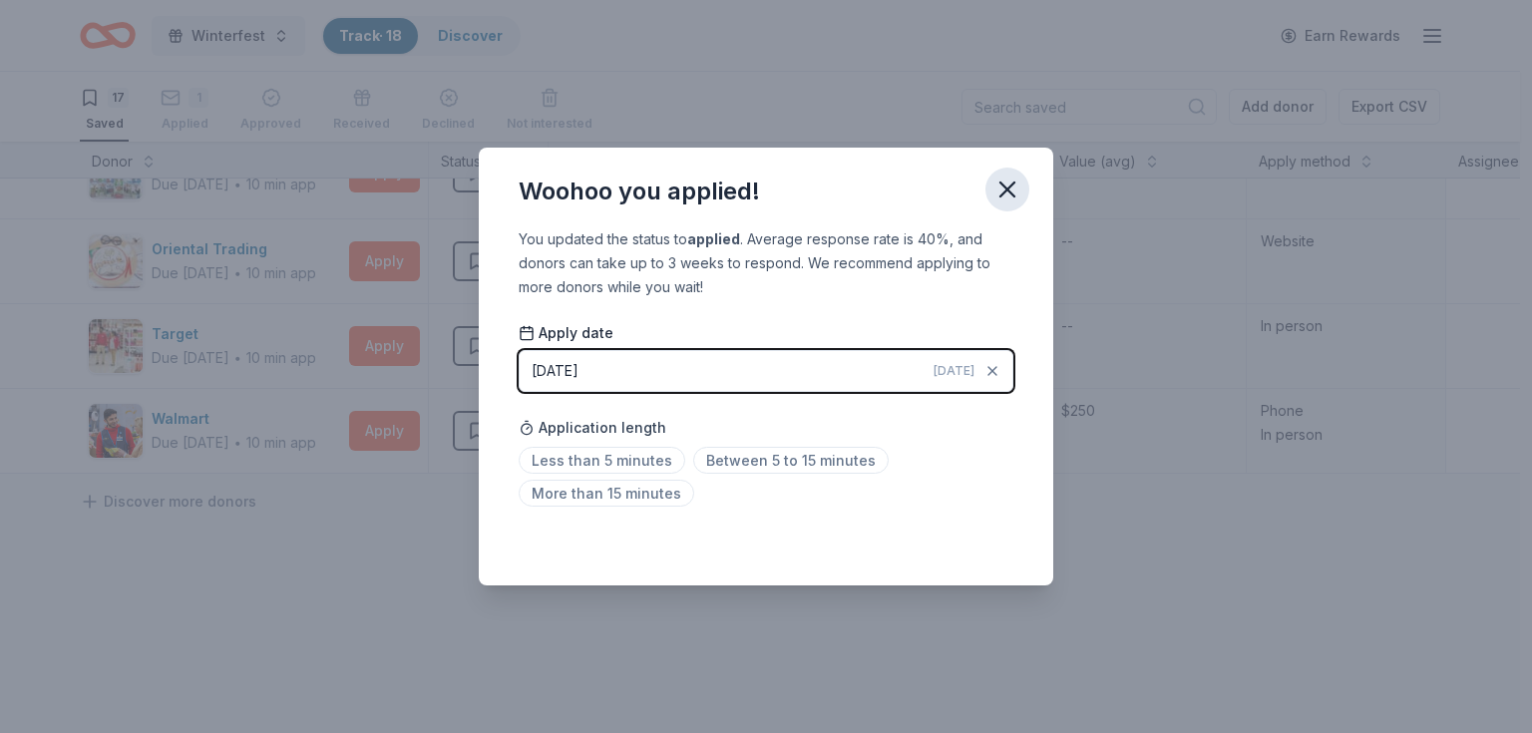
click at [1010, 190] on icon "button" at bounding box center [1007, 190] width 28 height 28
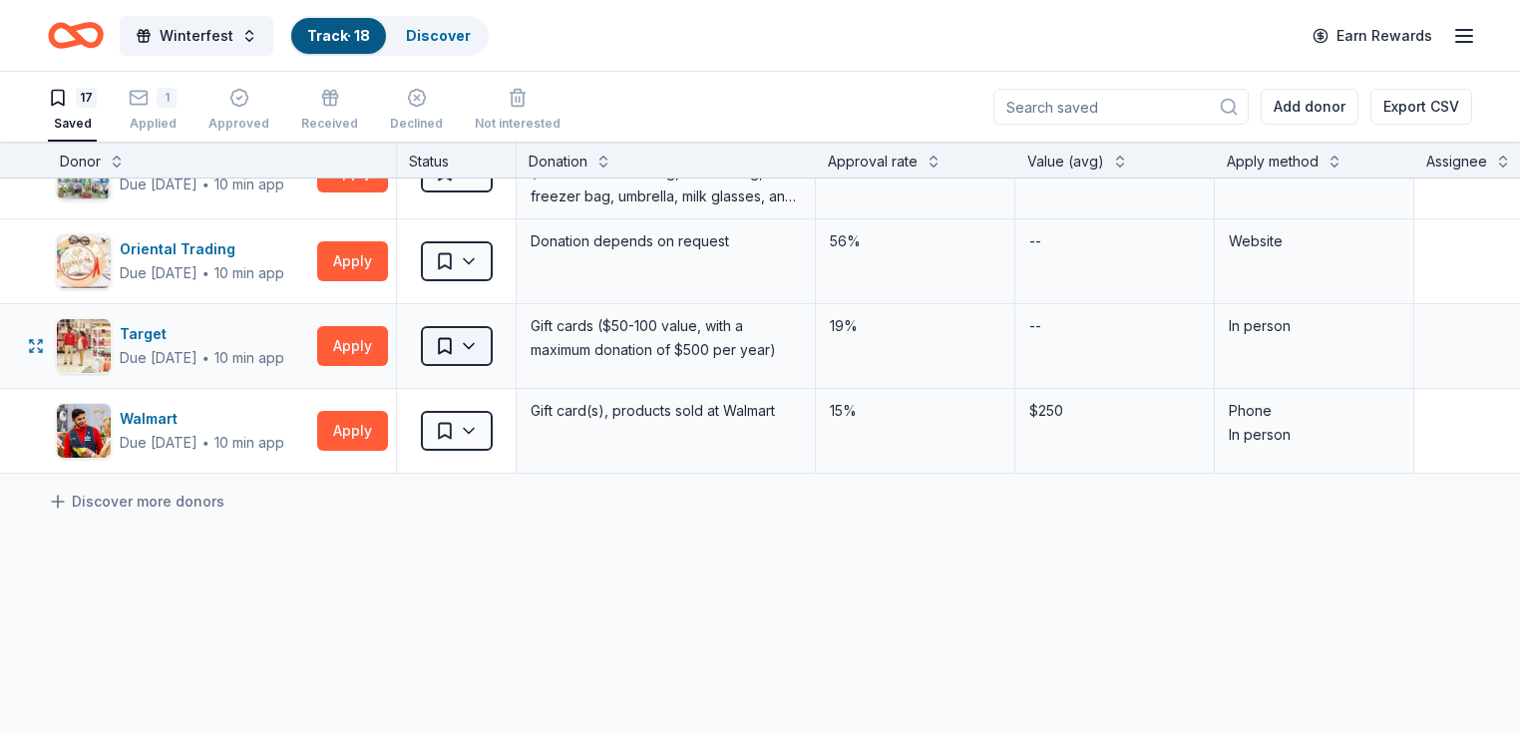
click at [493, 346] on html "Winterfest Track · 18 Discover Earn Rewards 17 Saved 1 Applied Approved Receive…" at bounding box center [760, 366] width 1520 height 733
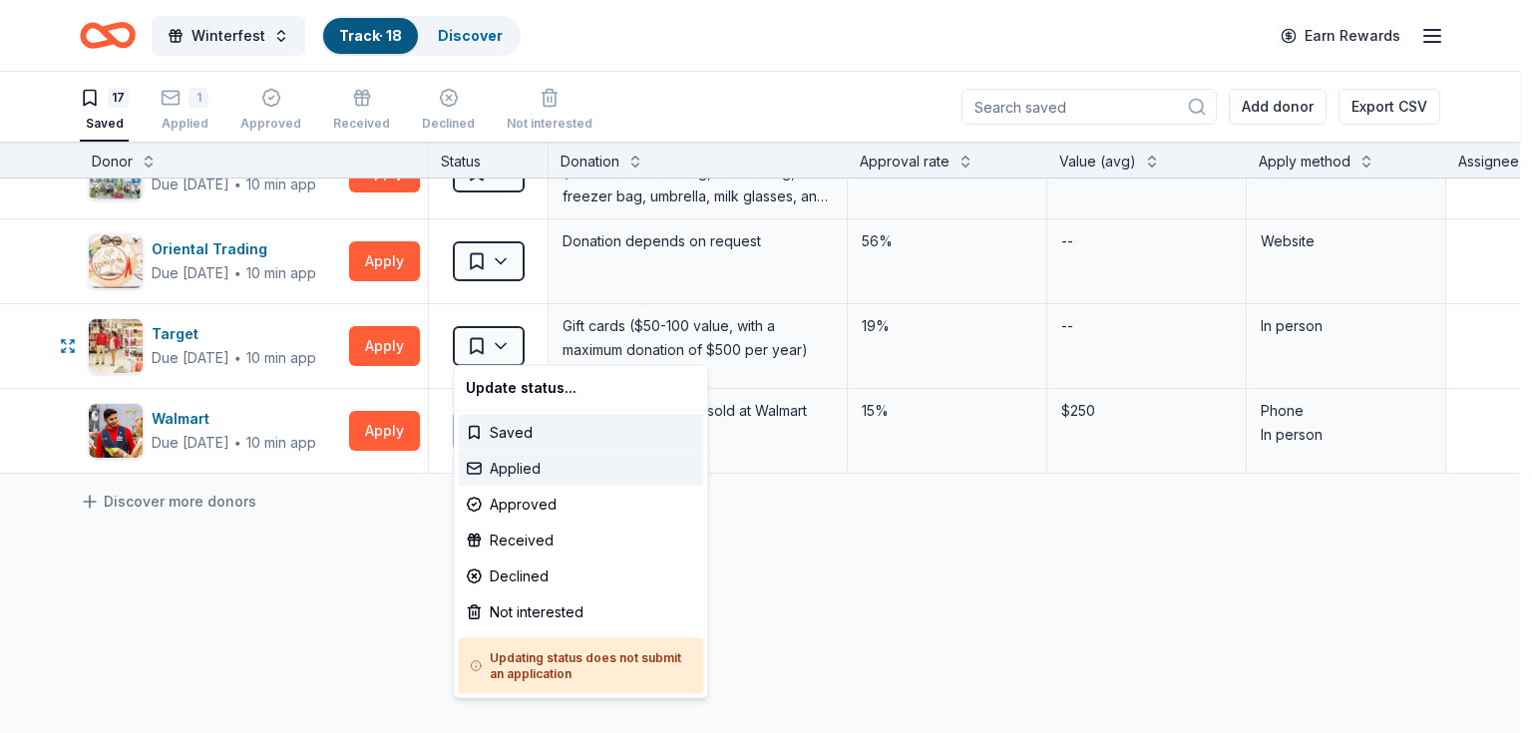
click at [502, 469] on div "Applied" at bounding box center [580, 469] width 245 height 36
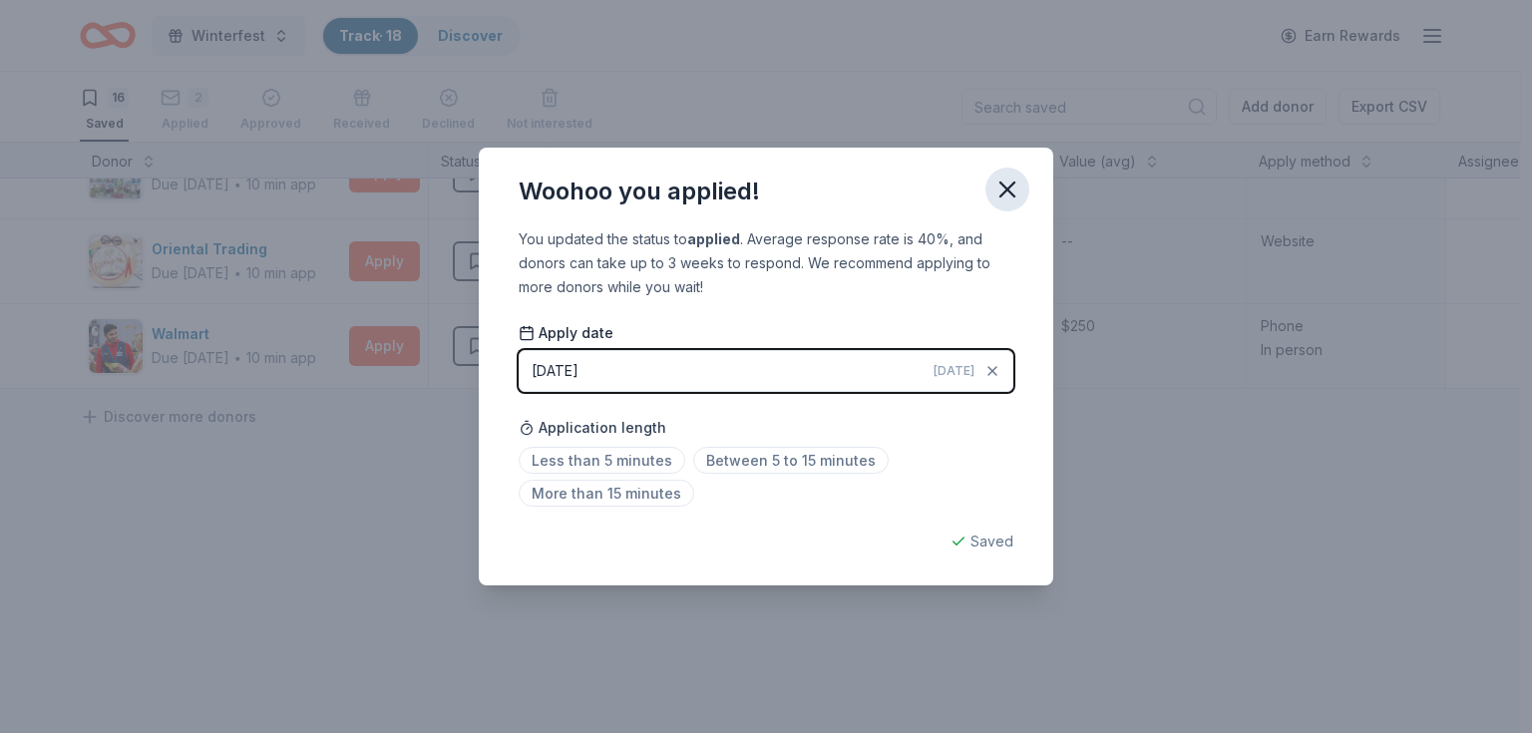
click at [1014, 194] on icon "button" at bounding box center [1007, 190] width 28 height 28
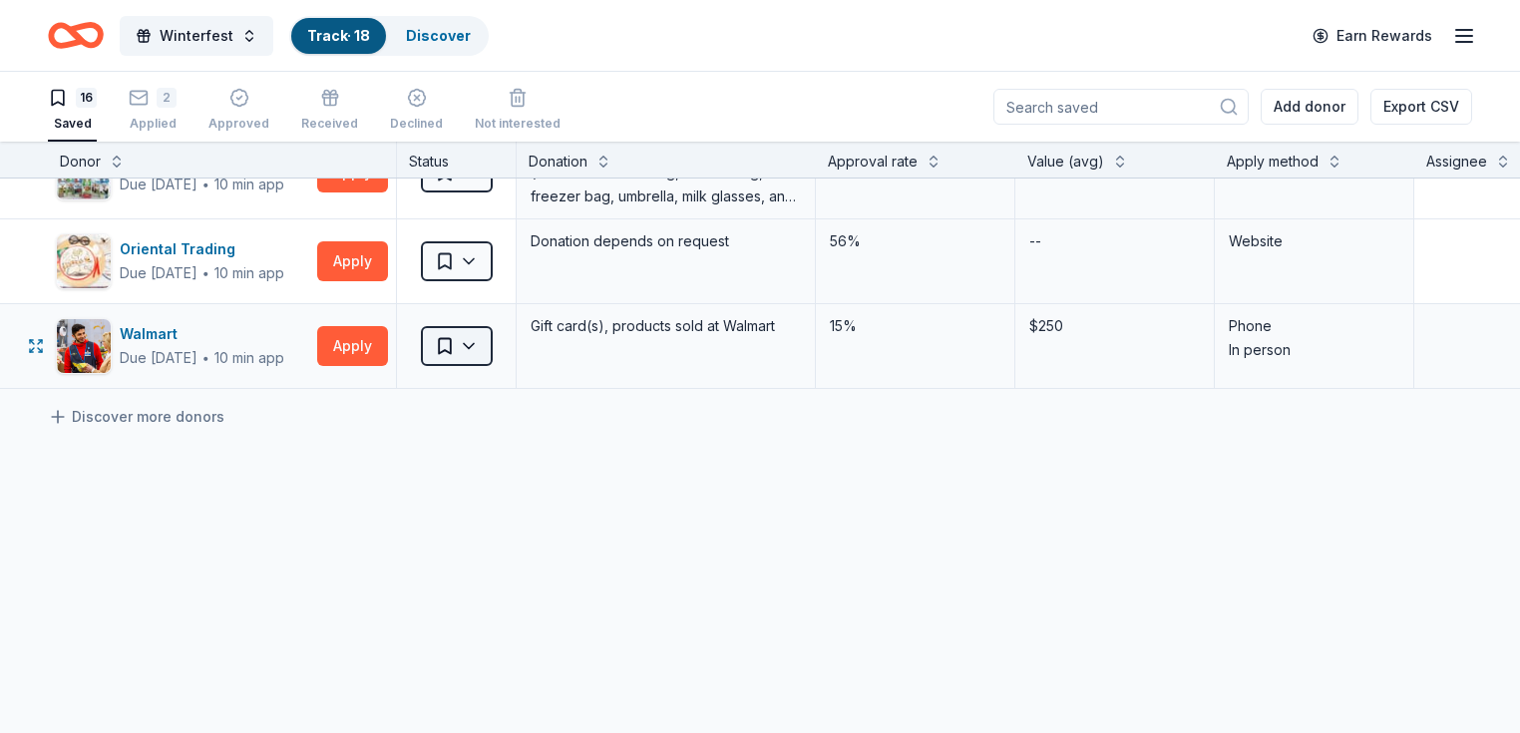
click at [505, 339] on html "Winterfest Track · 18 Discover Earn Rewards 16 Saved 2 Applied Approved Receive…" at bounding box center [760, 366] width 1520 height 733
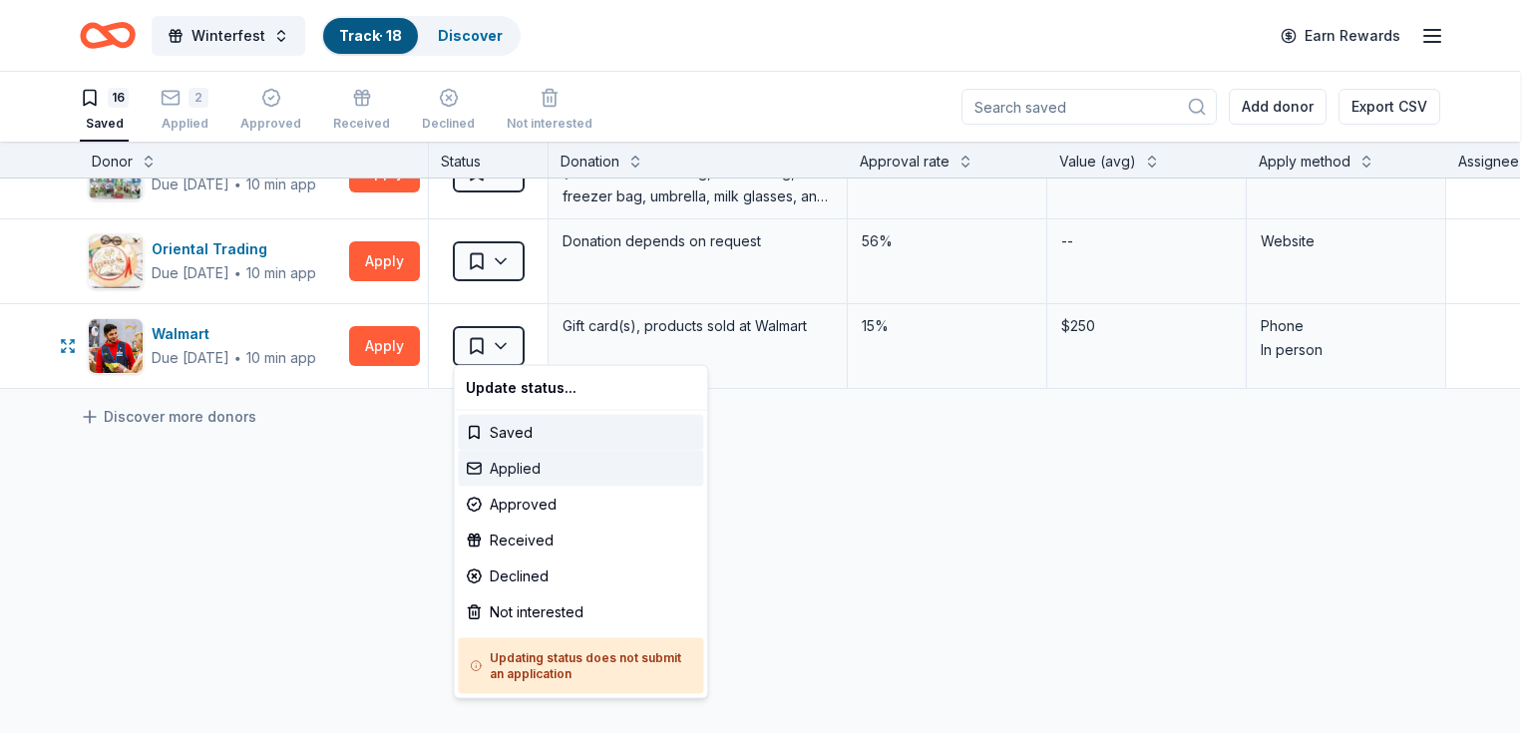
click at [505, 473] on div "Applied" at bounding box center [580, 469] width 245 height 36
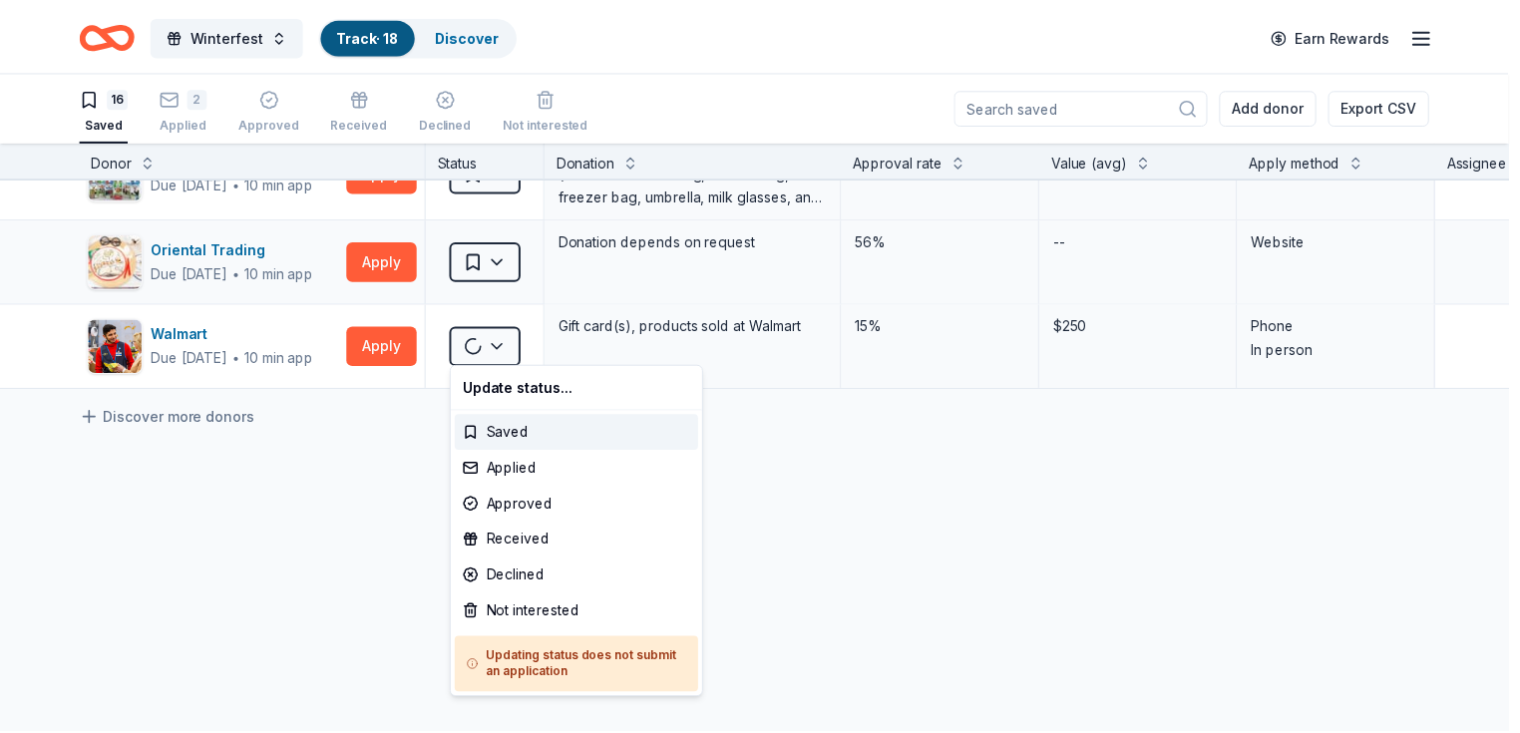
scroll to position [1123, 0]
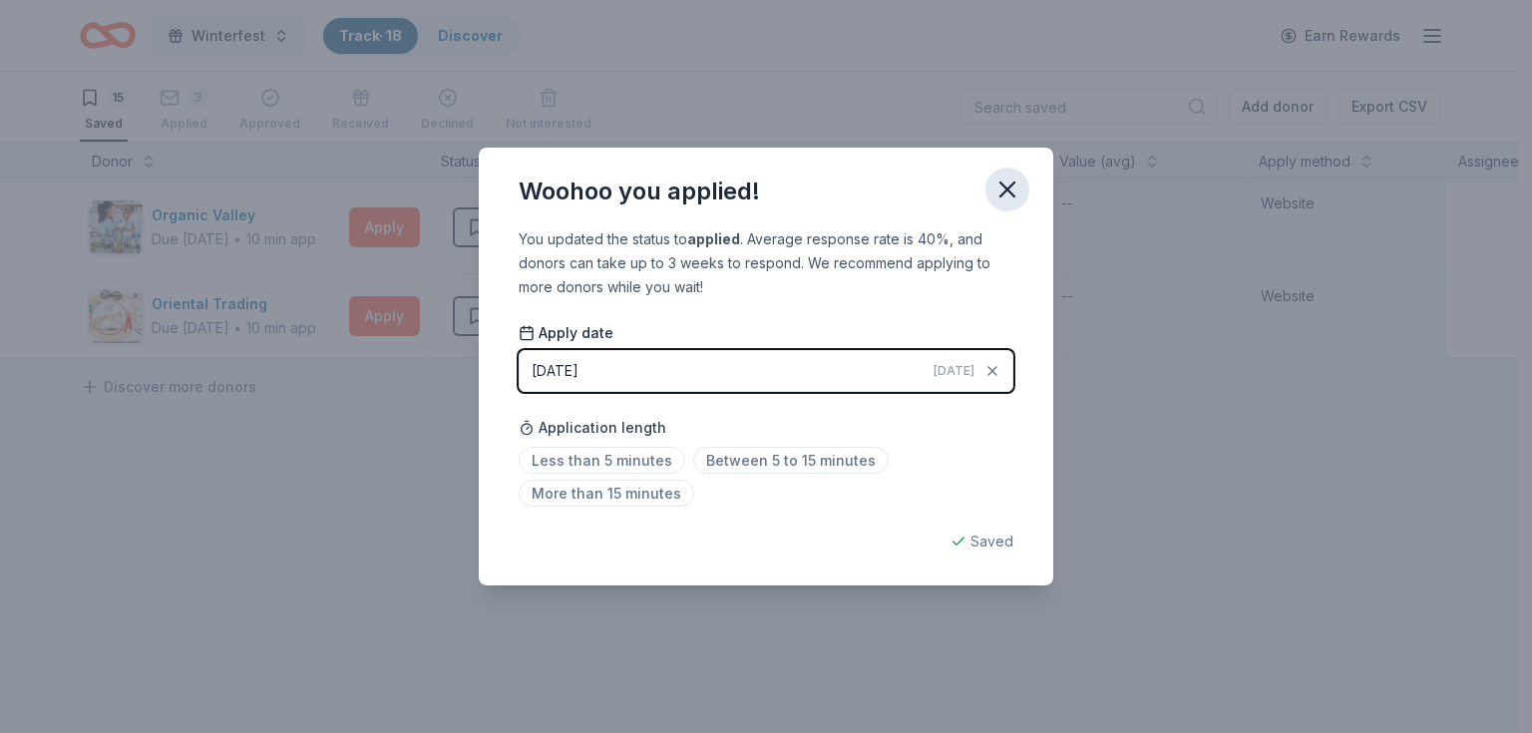
click at [1010, 187] on icon "button" at bounding box center [1007, 190] width 28 height 28
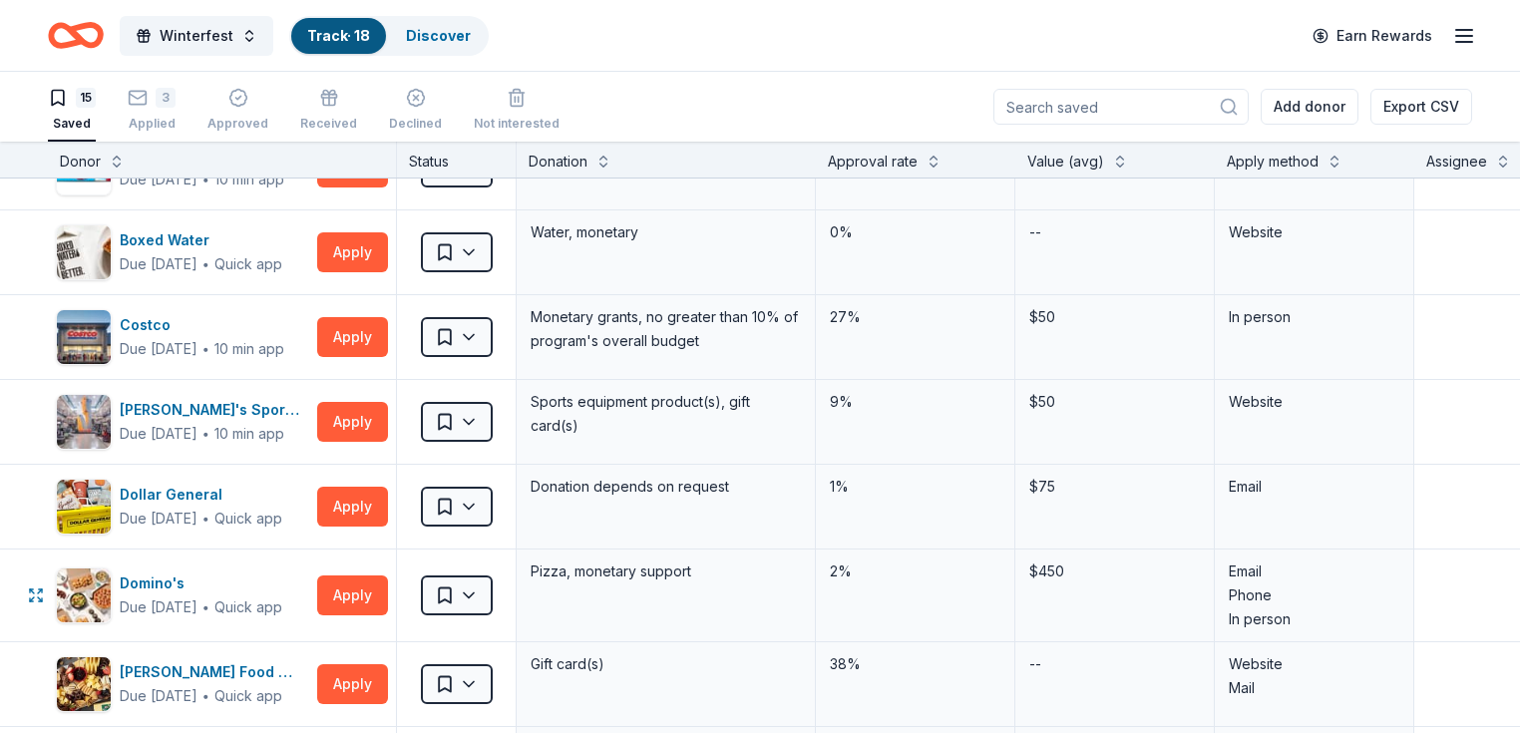
scroll to position [271, 0]
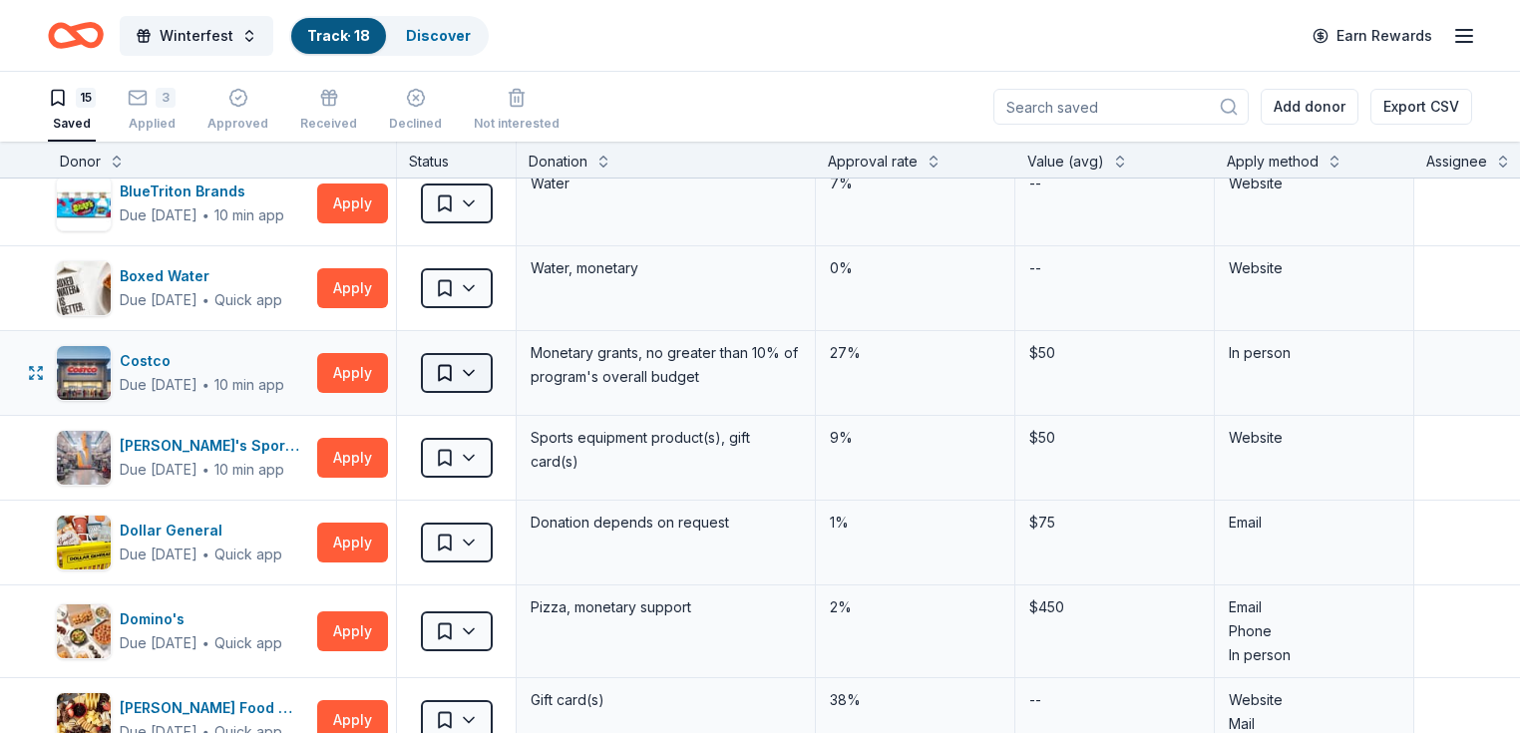
click at [506, 368] on html "Winterfest Track · 18 Discover Earn Rewards 15 Saved 3 Applied Approved Receive…" at bounding box center [760, 366] width 1520 height 733
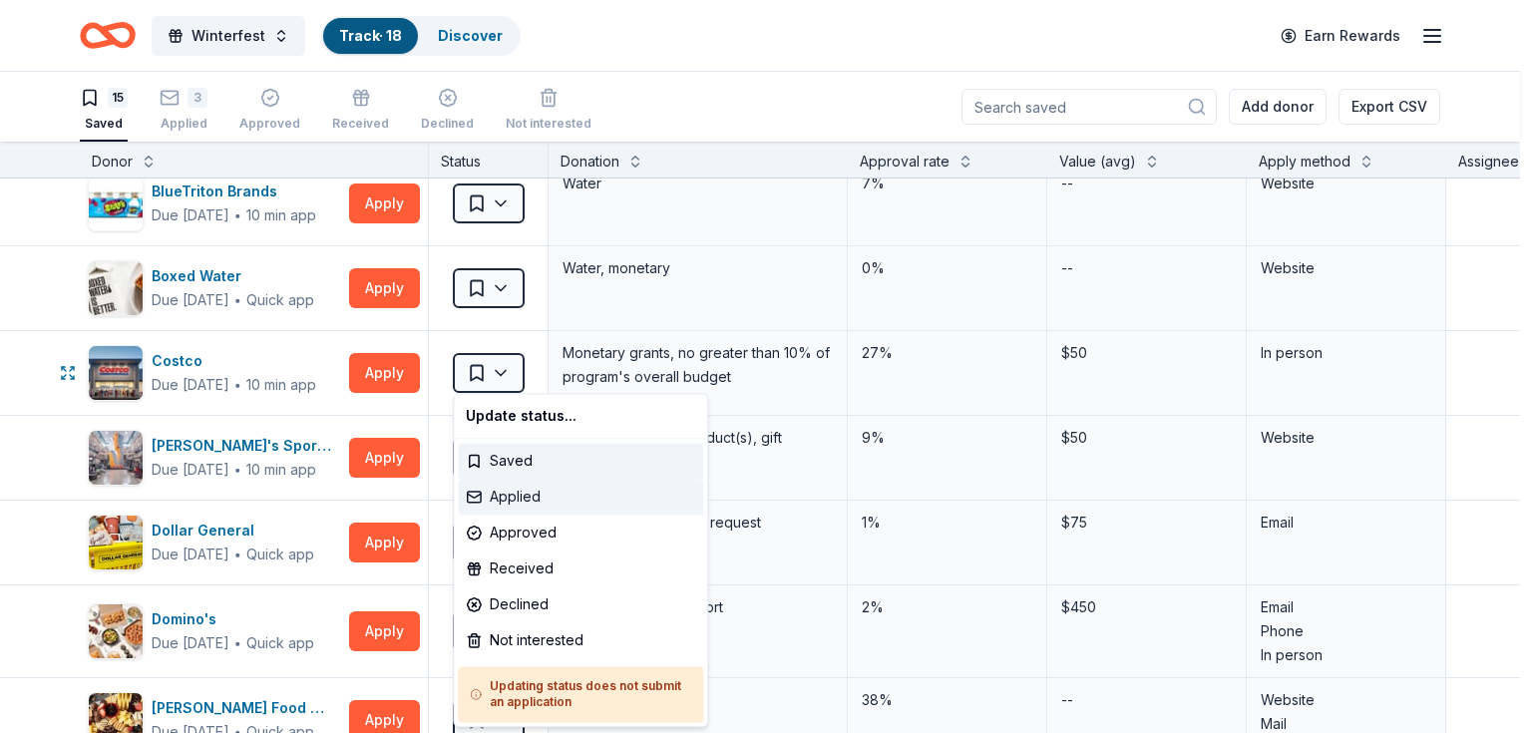
click at [514, 503] on div "Applied" at bounding box center [580, 497] width 245 height 36
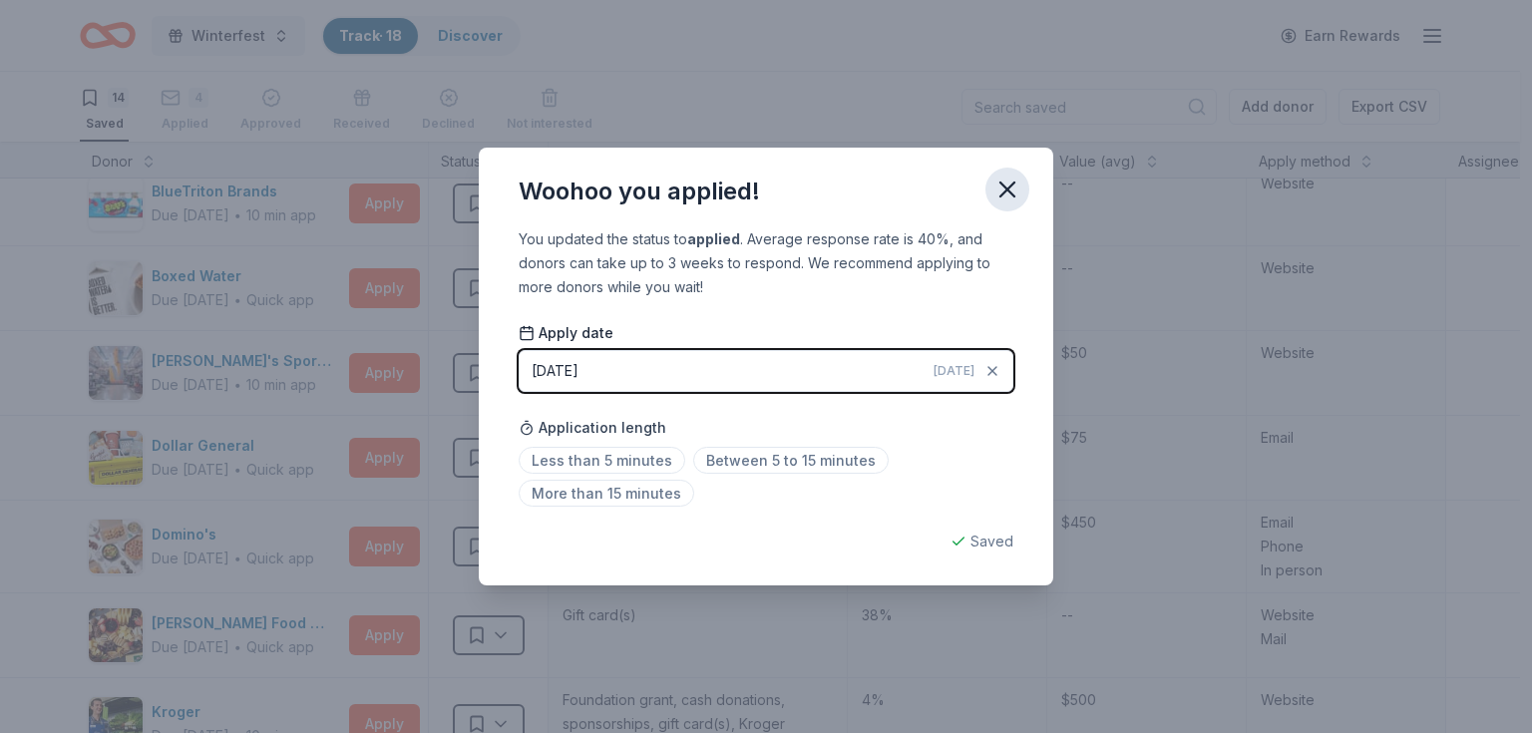
click at [1009, 206] on button "button" at bounding box center [1007, 190] width 44 height 44
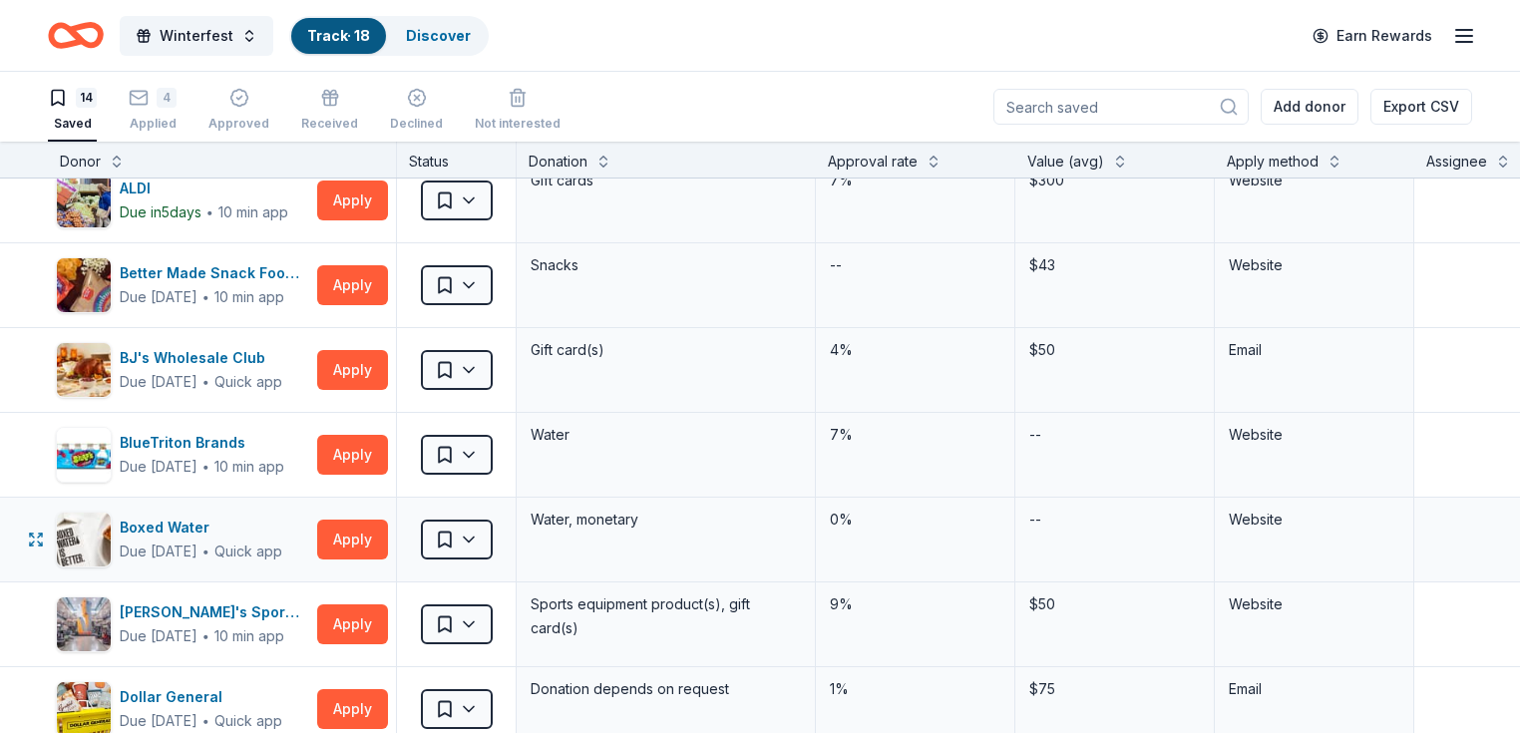
scroll to position [0, 0]
